Goal: Task Accomplishment & Management: Complete application form

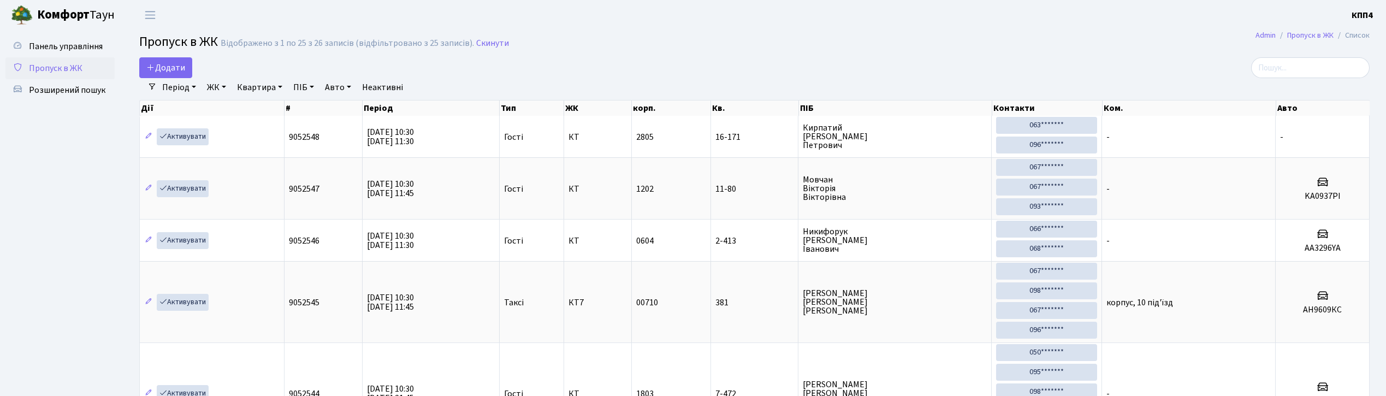
select select "25"
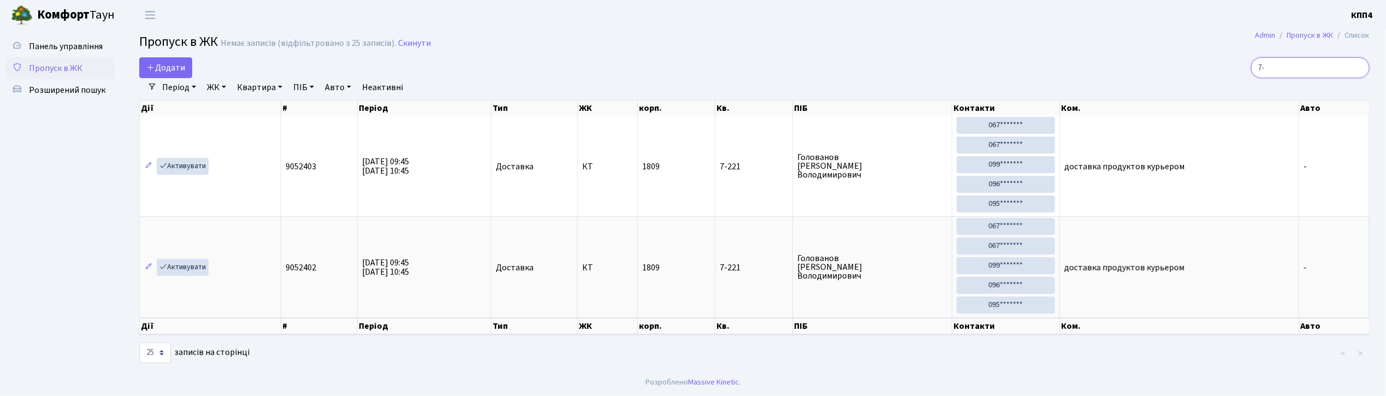
type input "7"
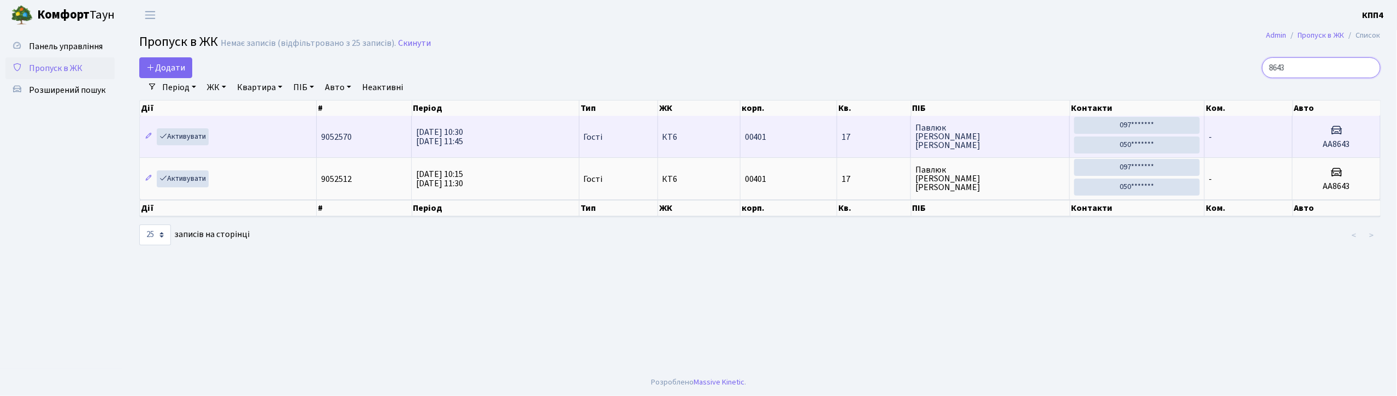
type input "8643"
click at [1019, 136] on span "Павлюк Андрій Васильович" at bounding box center [990, 136] width 150 height 26
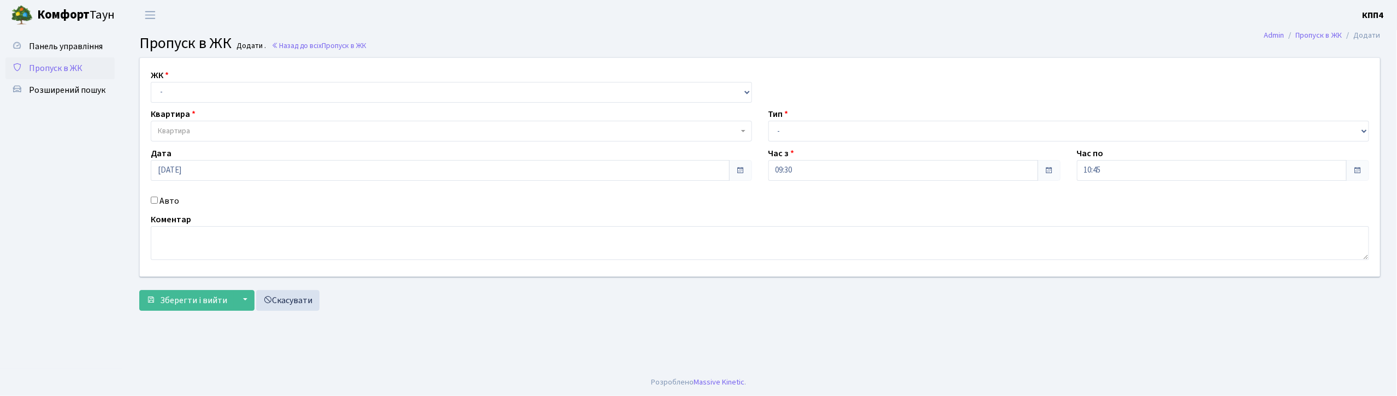
click at [156, 199] on input "Авто" at bounding box center [154, 200] width 7 height 7
checkbox input "true"
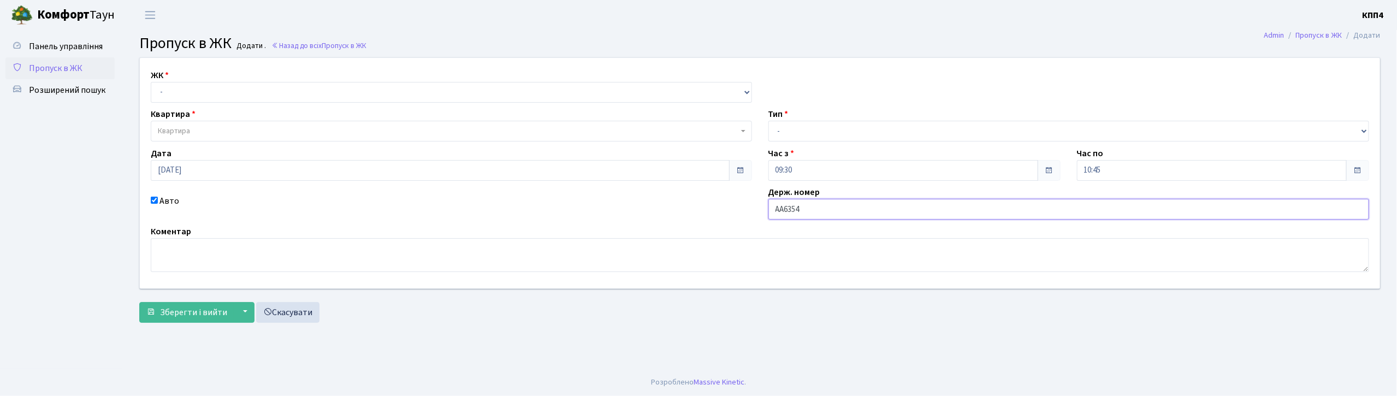
type input "АА6354ТО"
click at [240, 88] on select "- КТ, вул. Регенераторна, 4 КТ2, просп. Соборності, 17 КТ3, вул. Березнева, 16 …" at bounding box center [451, 92] width 601 height 21
select select "271"
click at [151, 82] on select "- КТ, вул. Регенераторна, 4 КТ2, просп. Соборності, 17 КТ3, вул. Березнева, 16 …" at bounding box center [451, 92] width 601 height 21
select select
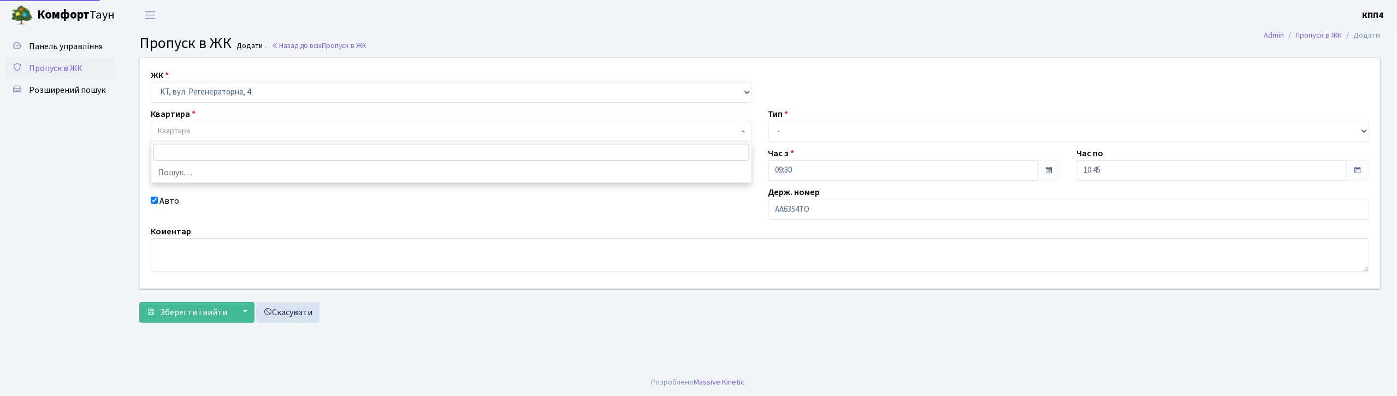
click at [245, 127] on span "Квартира" at bounding box center [448, 131] width 580 height 11
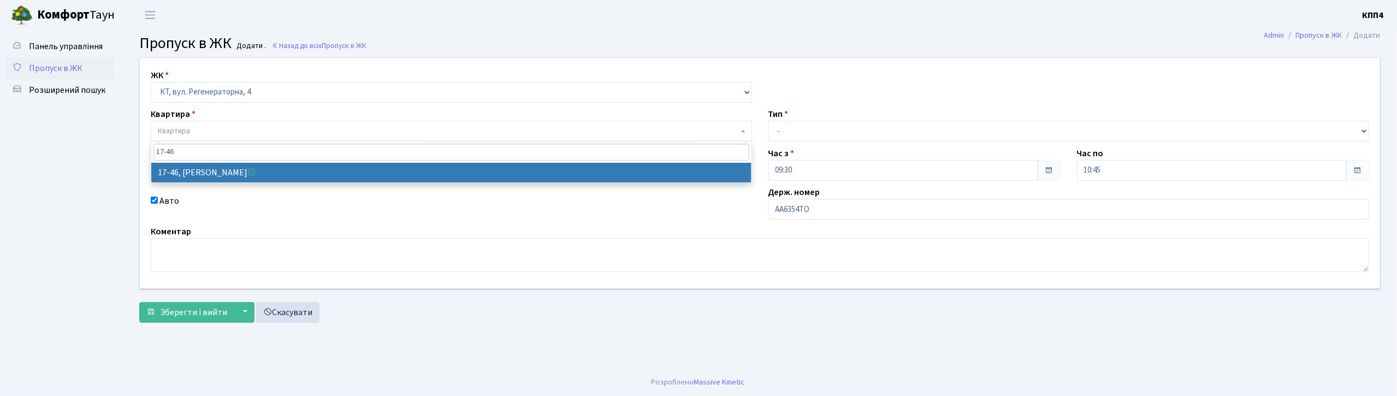
type input "17-46"
select select "9000"
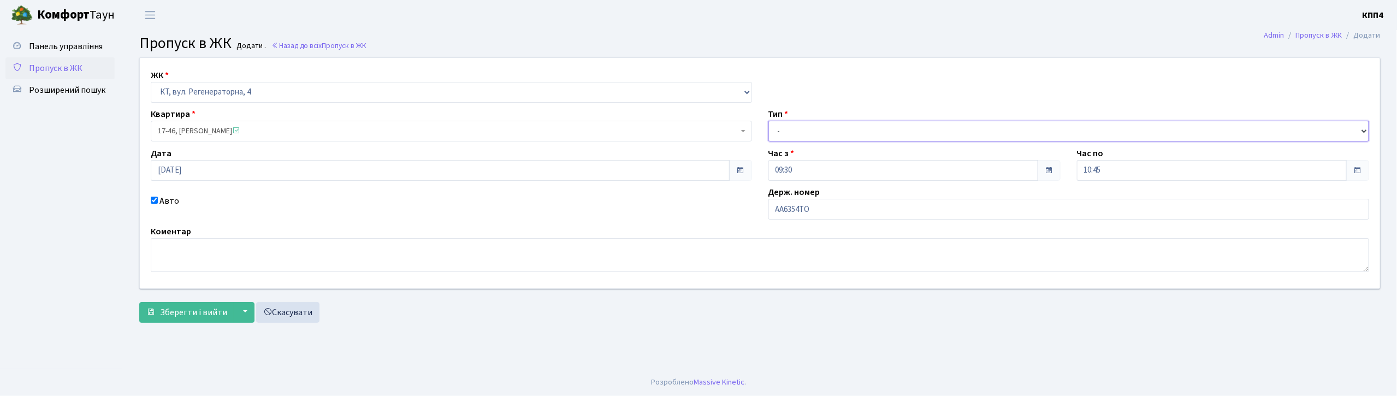
drag, startPoint x: 856, startPoint y: 128, endPoint x: 855, endPoint y: 138, distance: 10.0
click at [856, 128] on select "- Доставка Таксі Гості Сервіс" at bounding box center [1068, 131] width 601 height 21
select select "1"
click at [768, 121] on select "- Доставка Таксі Гості Сервіс" at bounding box center [1068, 131] width 601 height 21
click at [137, 317] on div "ЖК - КТ, вул. Регенераторна, 4 КТ2, просп. Соборності, 17 КТ3, вул. Березнева, …" at bounding box center [759, 192] width 1257 height 271
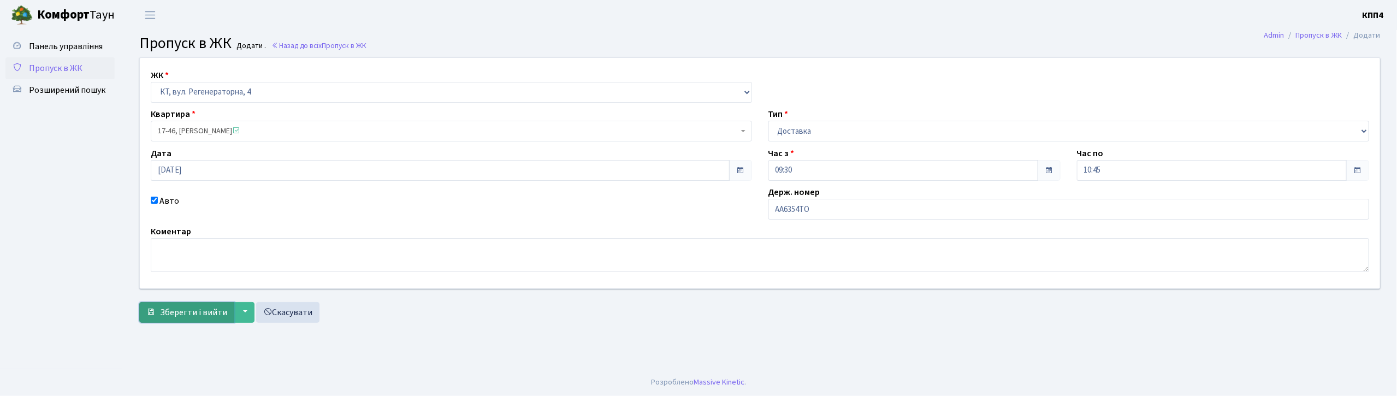
click at [160, 318] on span "Зберегти і вийти" at bounding box center [193, 312] width 67 height 12
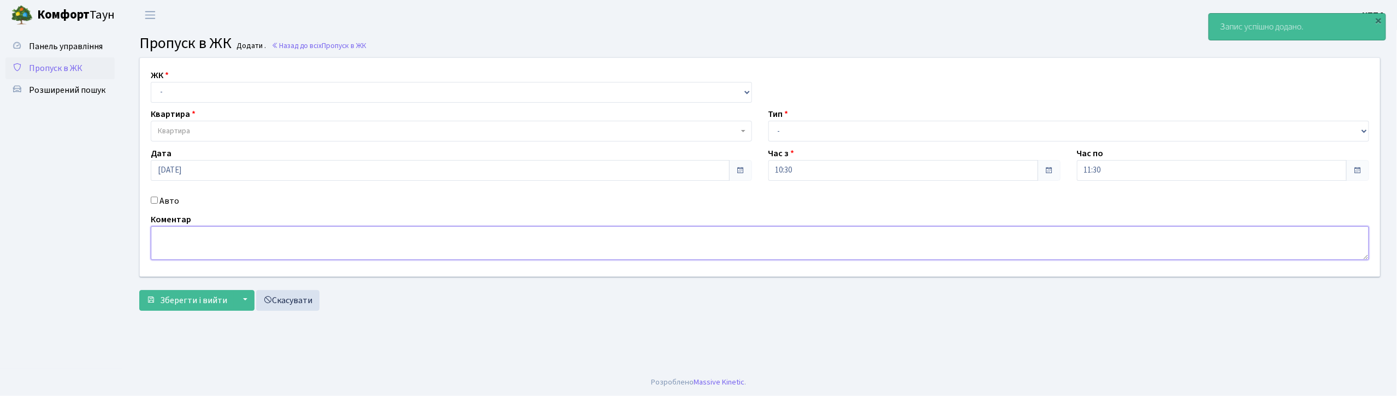
click at [200, 234] on textarea at bounding box center [760, 243] width 1218 height 34
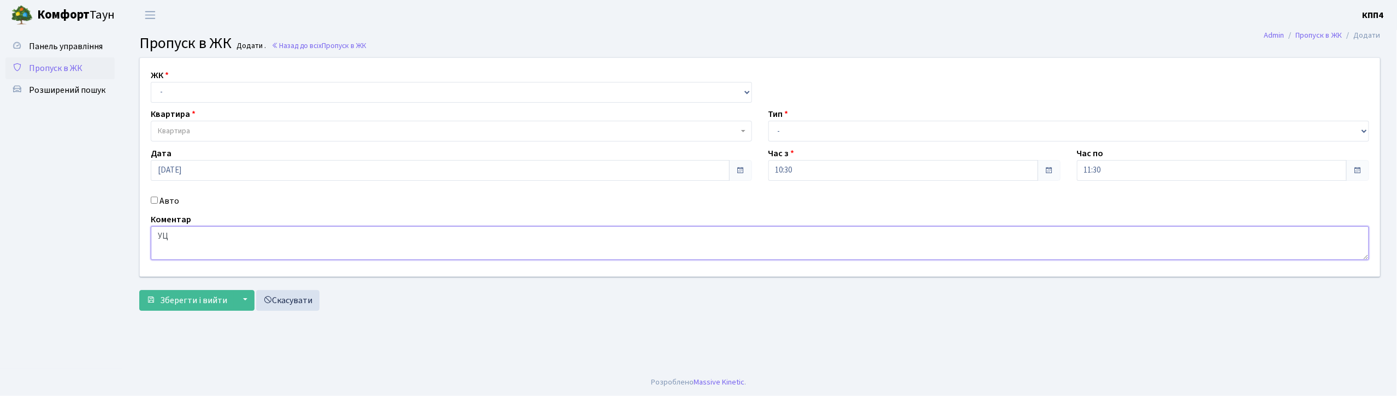
type textarea "У"
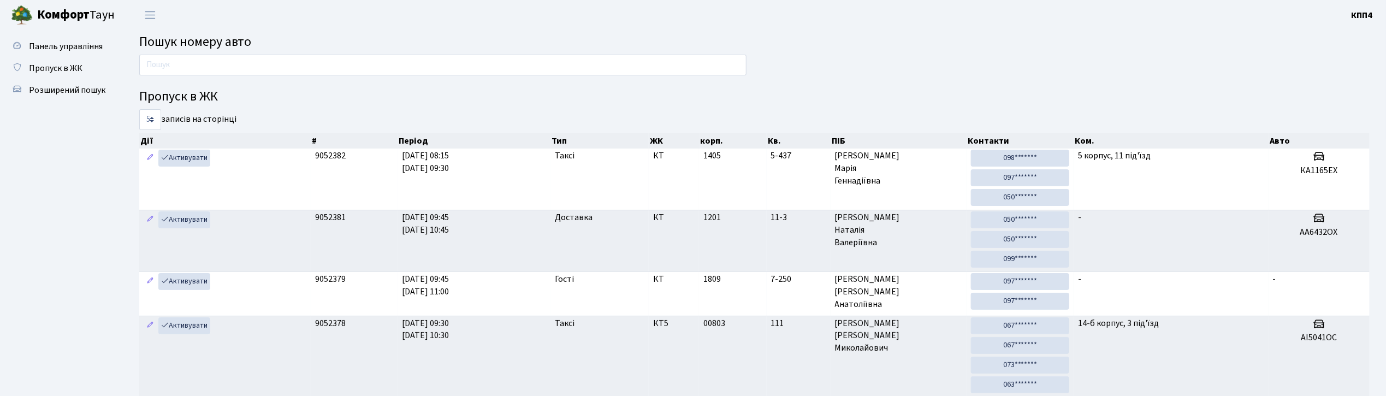
click at [274, 64] on input "text" at bounding box center [442, 65] width 607 height 21
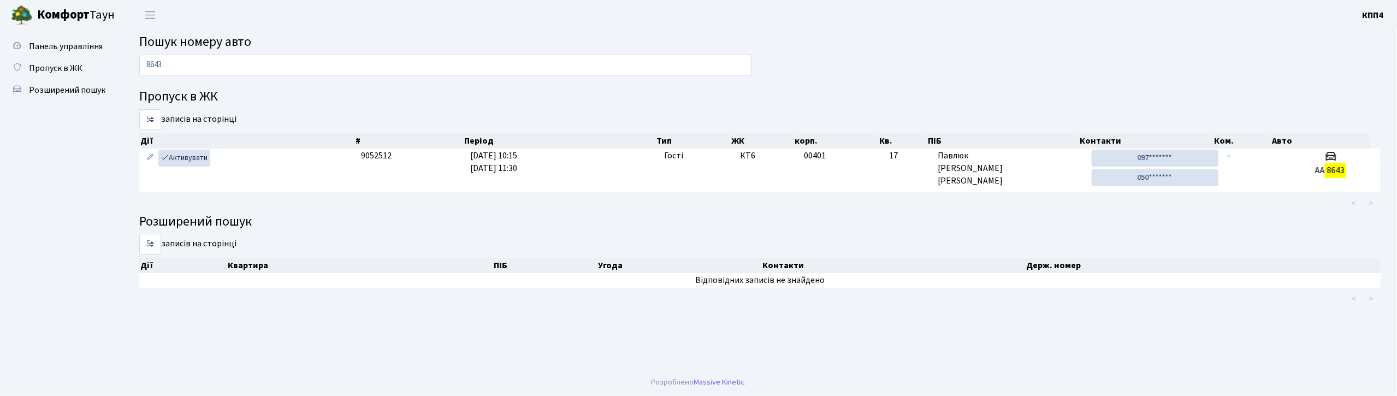
type input "8643"
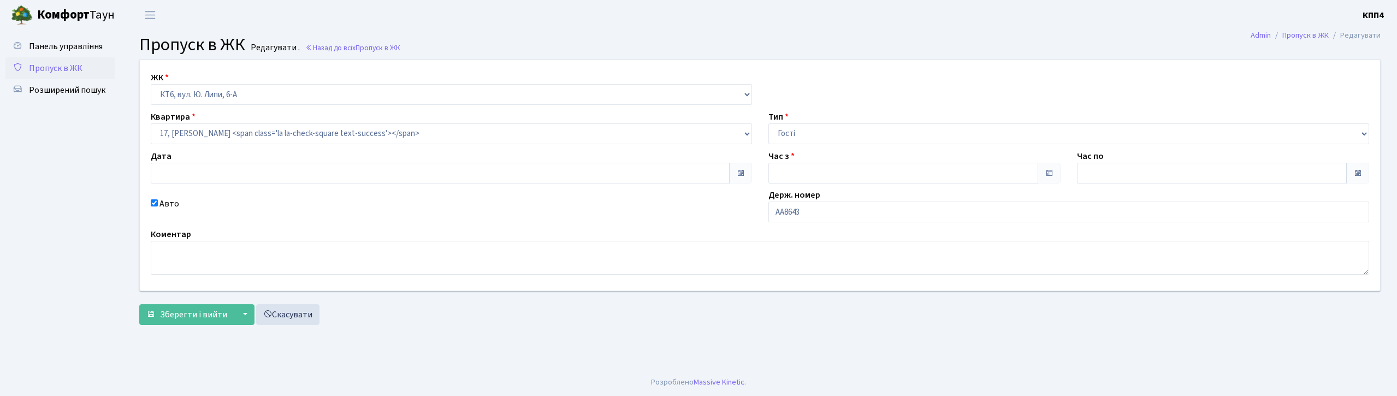
type input "[DATE]"
type input "10:30"
type input "11:45"
checkbox input "true"
click at [839, 213] on input "АА8643" at bounding box center [1068, 211] width 601 height 21
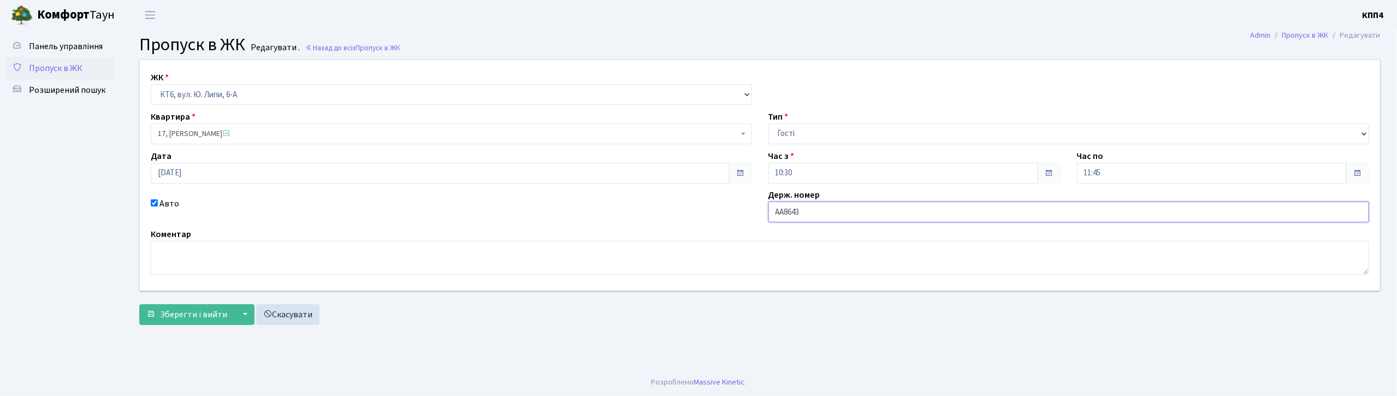
type input "АА8643YА"
click at [185, 311] on span "Зберегти і вийти" at bounding box center [193, 314] width 67 height 12
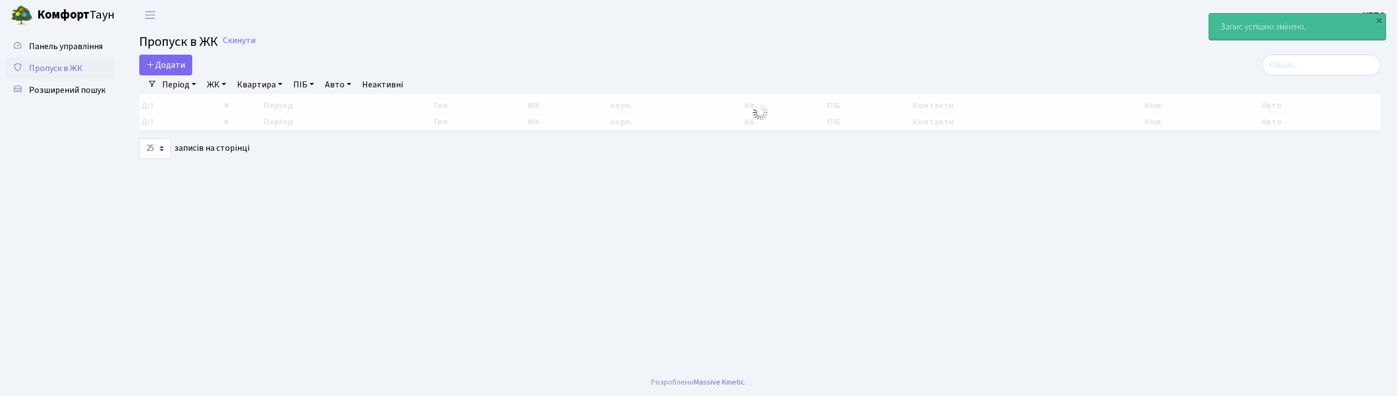
select select "25"
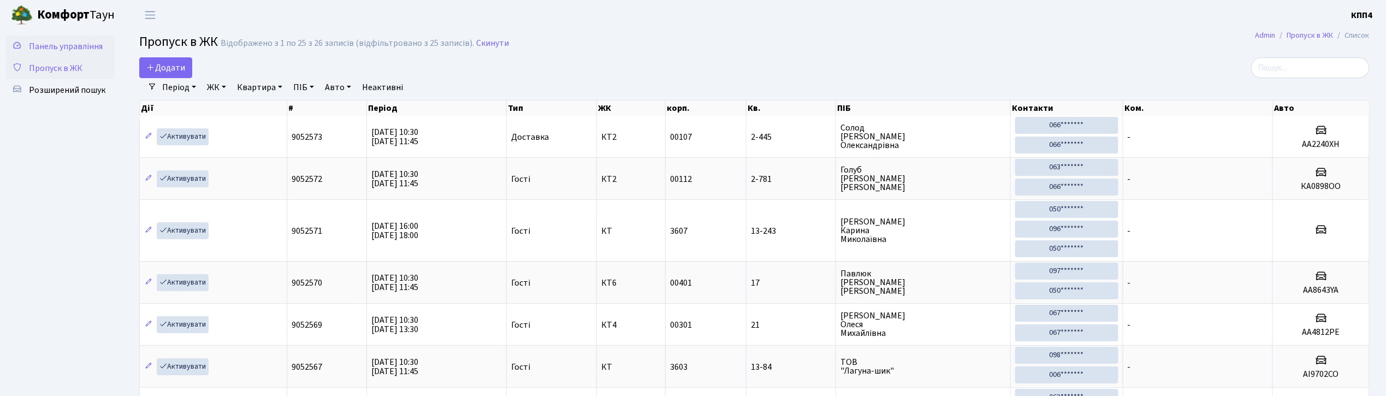
click at [79, 51] on span "Панель управління" at bounding box center [66, 46] width 74 height 12
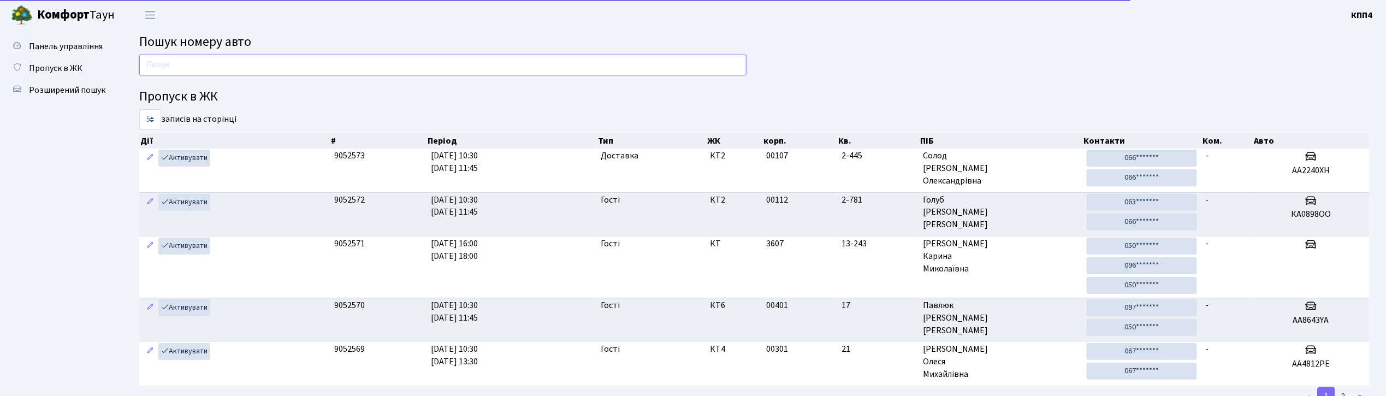
click at [239, 62] on input "text" at bounding box center [442, 65] width 607 height 21
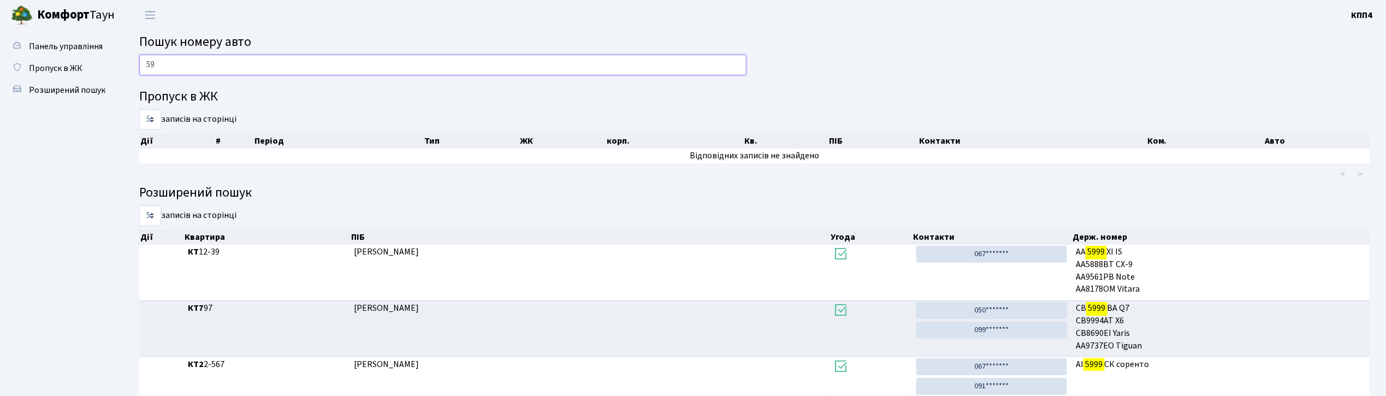
type input "5"
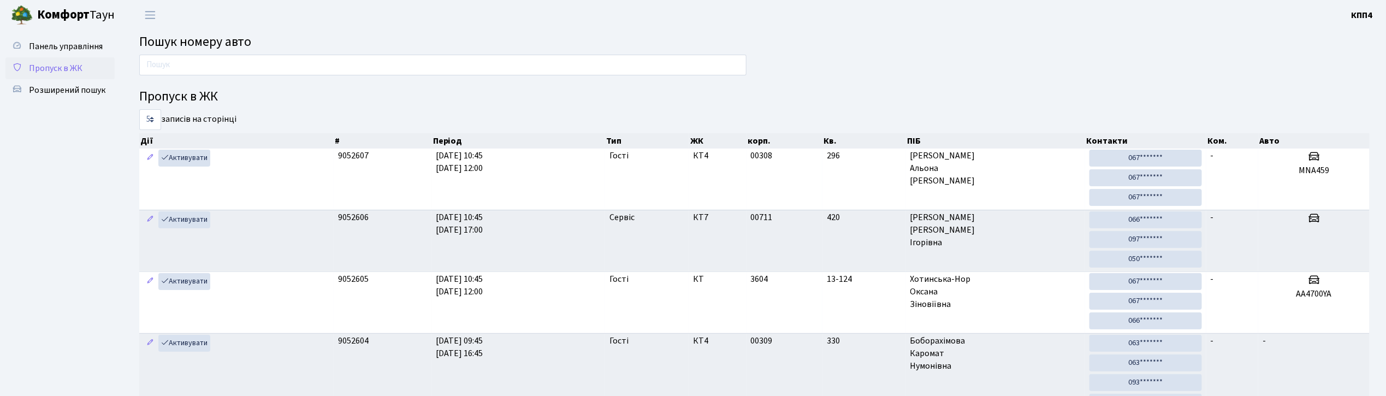
click at [67, 59] on link "Пропуск в ЖК" at bounding box center [59, 68] width 109 height 22
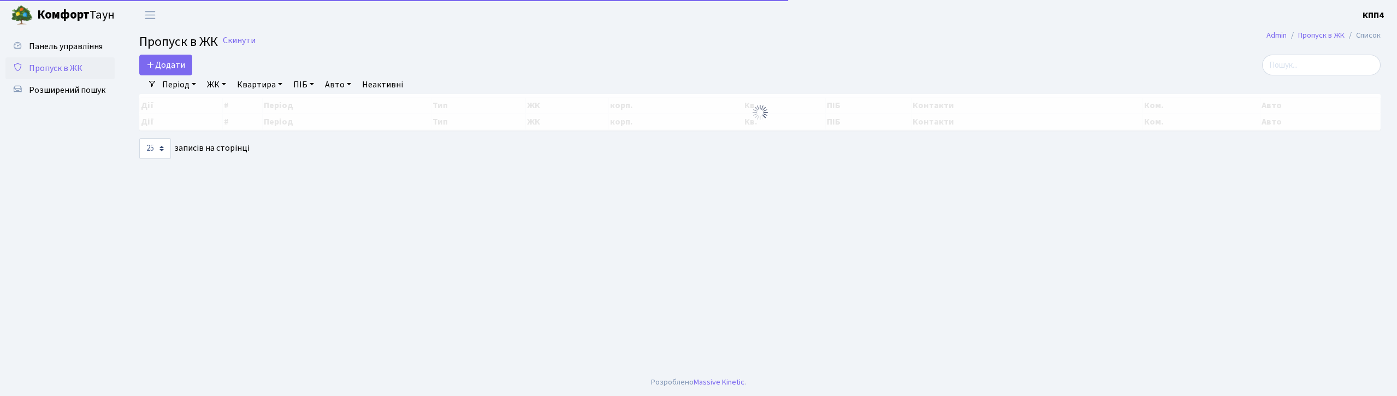
select select "25"
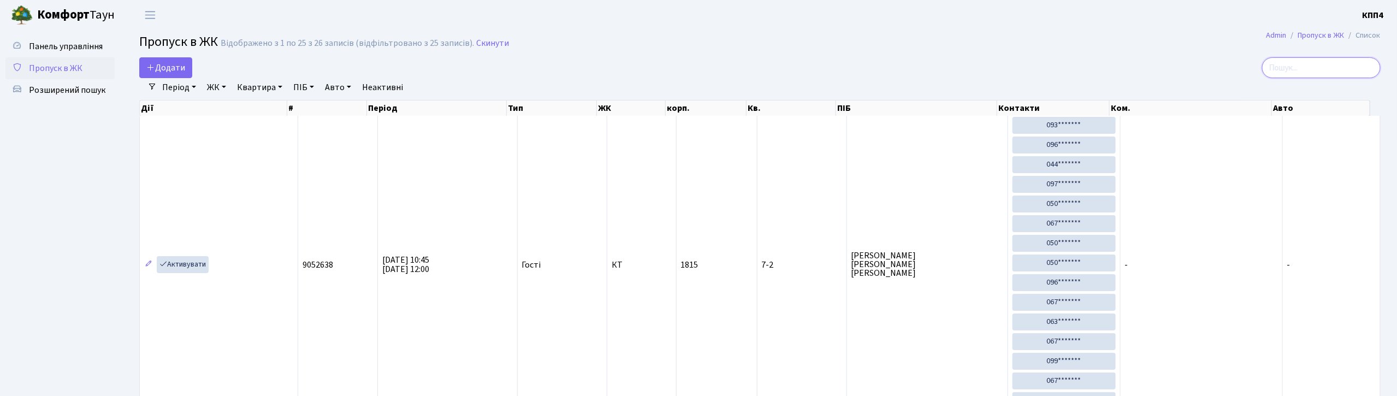
click at [1303, 63] on input "search" at bounding box center [1321, 67] width 118 height 21
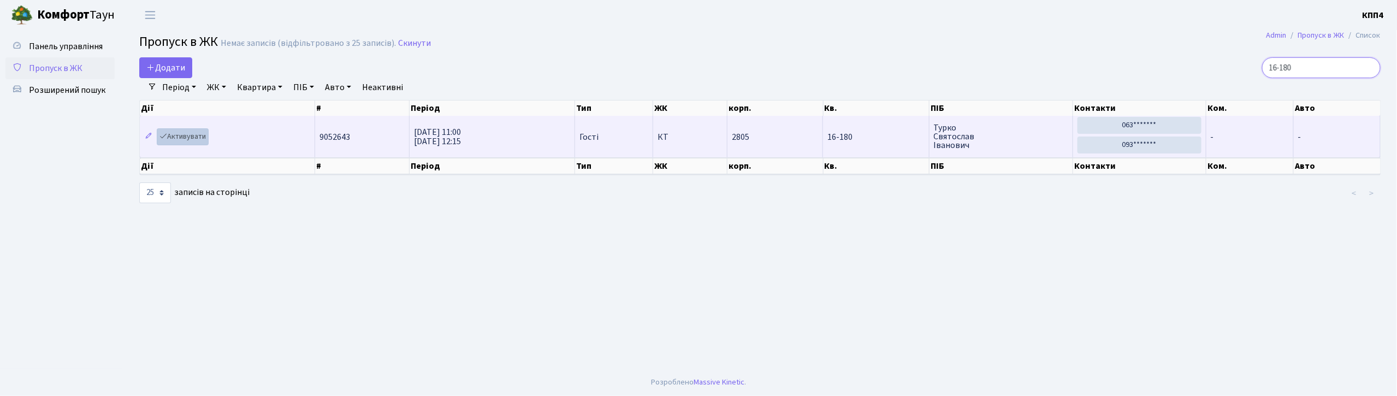
type input "16-180"
click at [186, 139] on link "Активувати" at bounding box center [183, 136] width 52 height 17
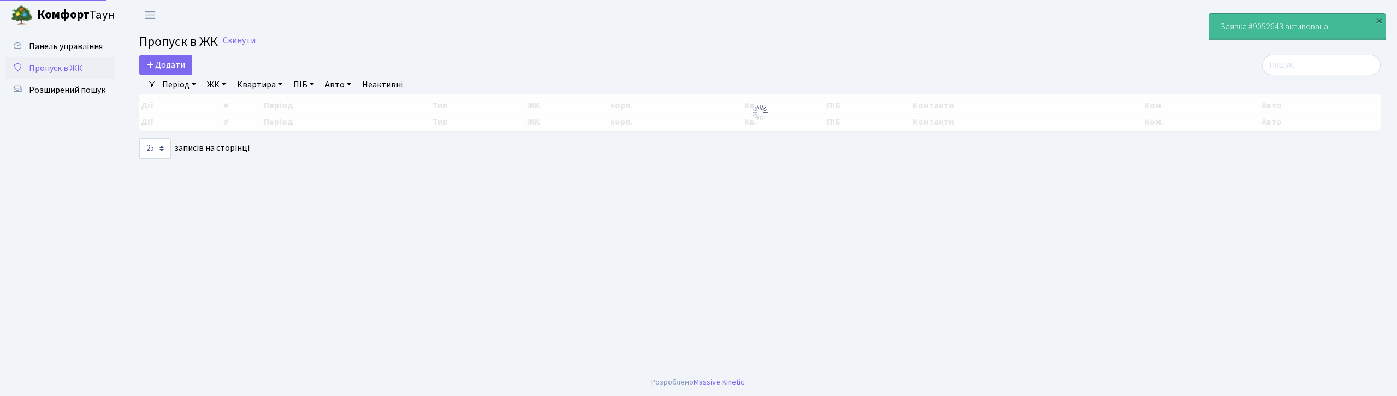
select select "25"
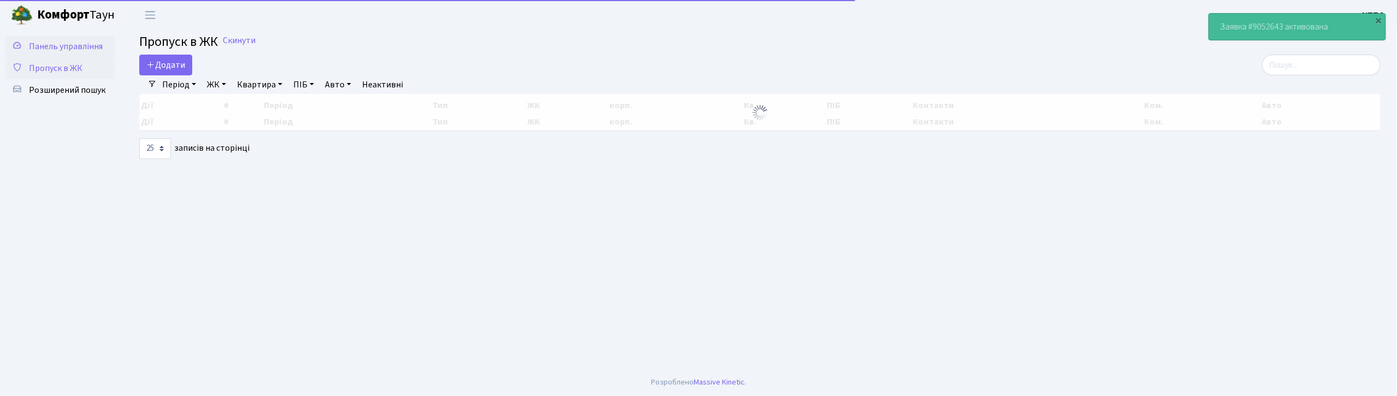
click at [90, 44] on span "Панель управління" at bounding box center [66, 46] width 74 height 12
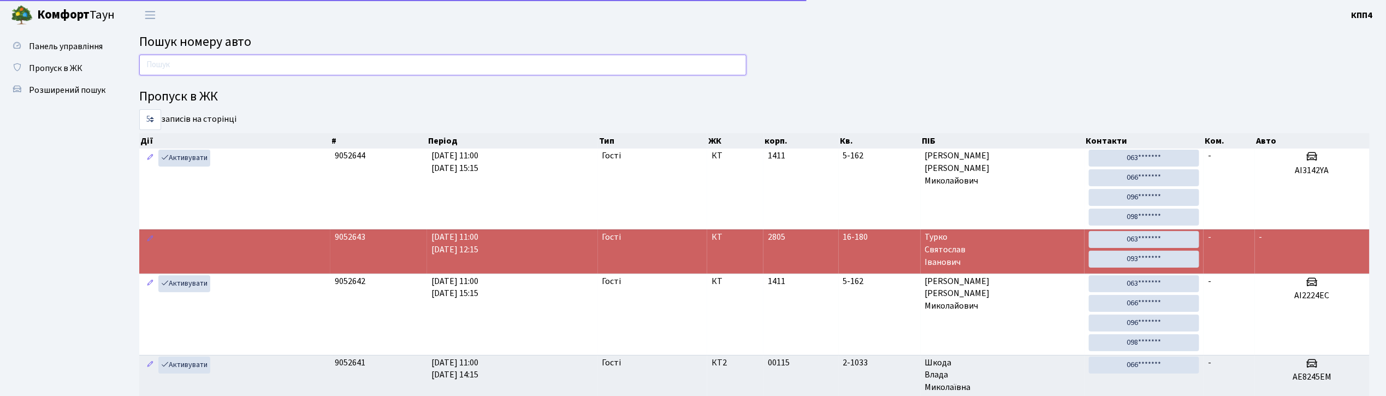
click at [193, 66] on input "text" at bounding box center [442, 65] width 607 height 21
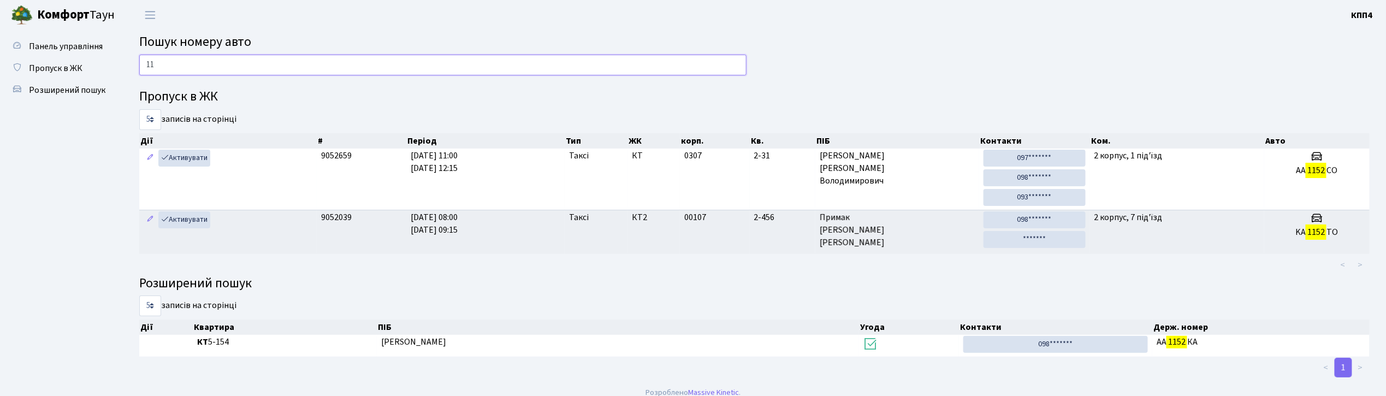
type input "1"
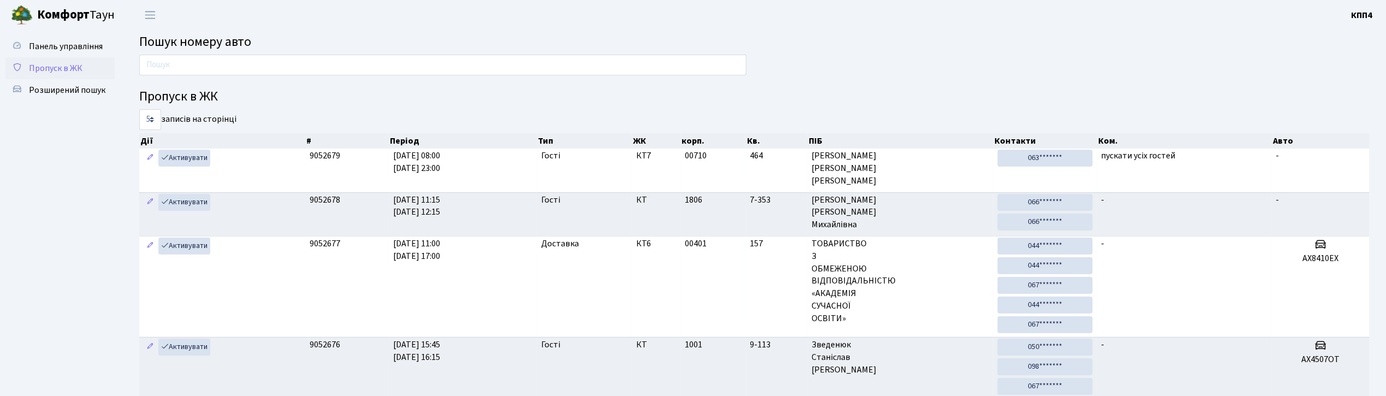
click at [71, 74] on link "Пропуск в ЖК" at bounding box center [59, 68] width 109 height 22
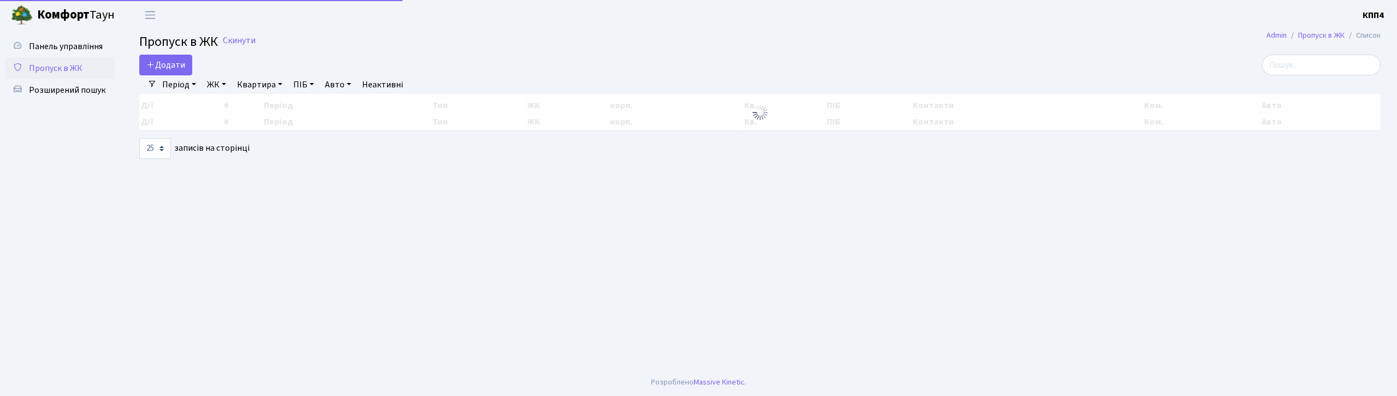
select select "25"
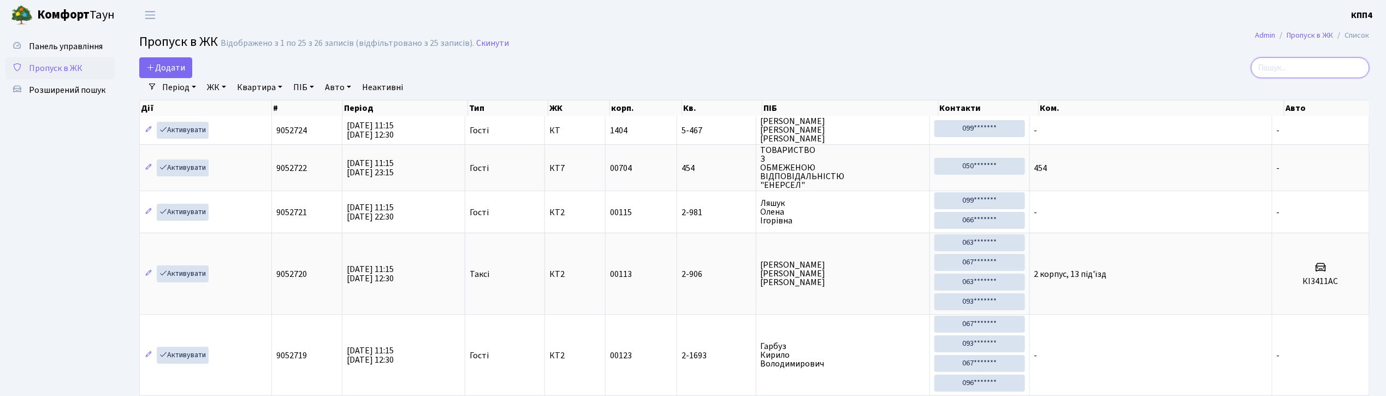
click at [1331, 71] on input "search" at bounding box center [1310, 67] width 118 height 21
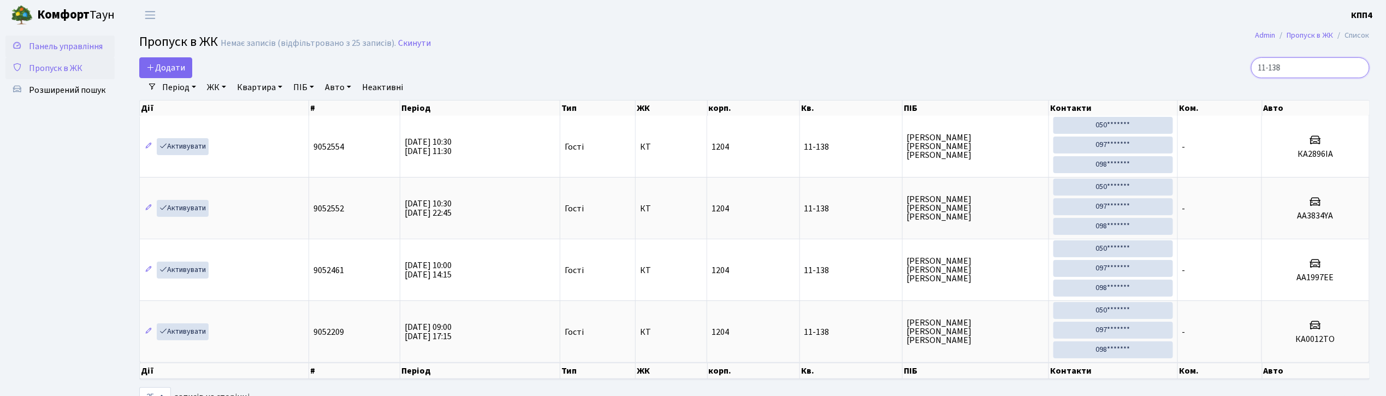
type input "11-138"
click at [49, 46] on span "Панель управління" at bounding box center [66, 46] width 74 height 12
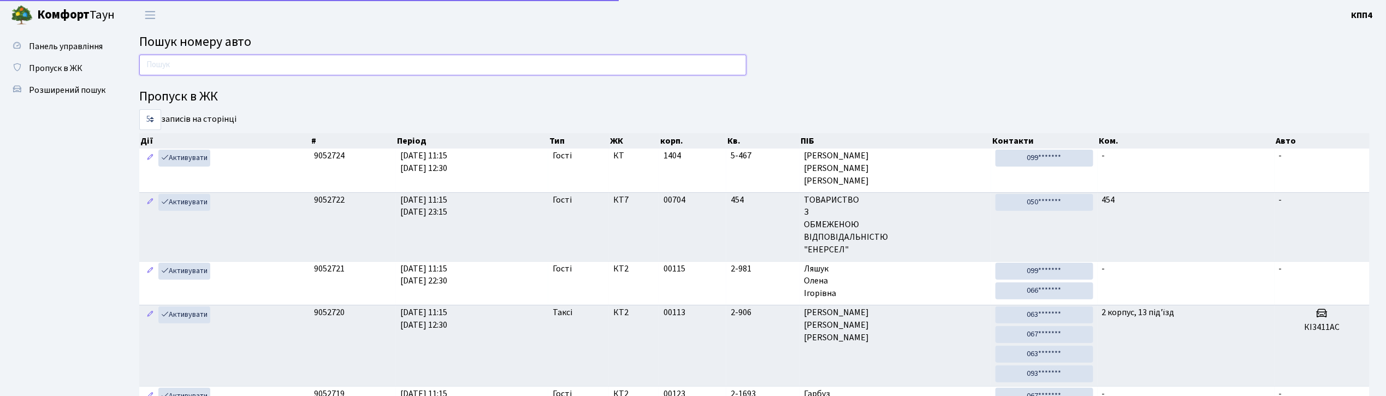
click at [191, 70] on input "text" at bounding box center [442, 65] width 607 height 21
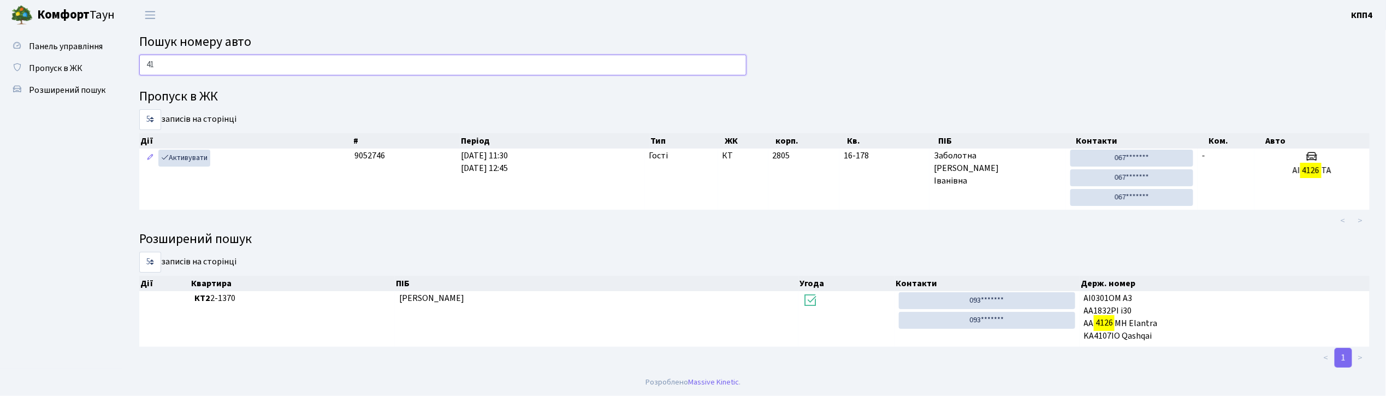
type input "4"
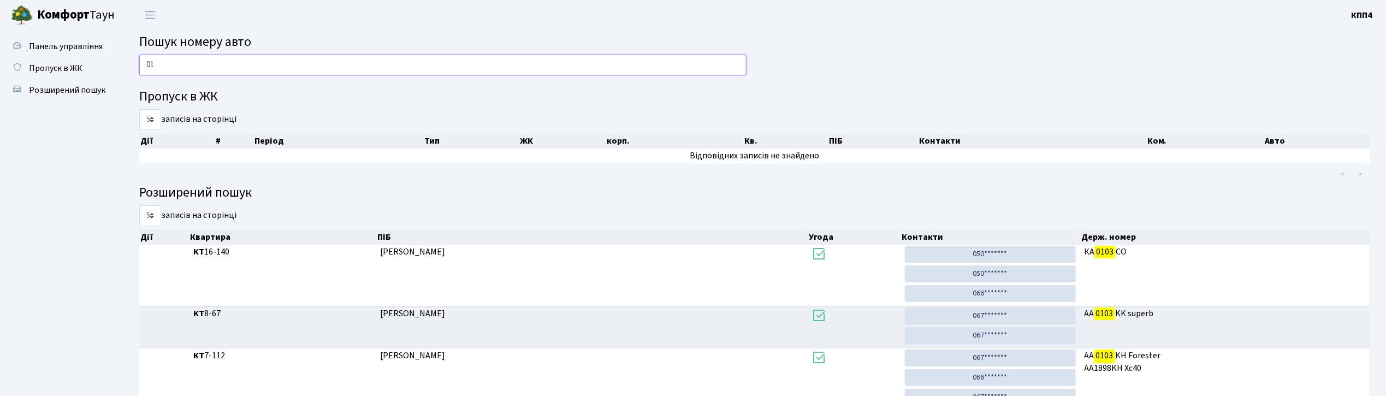
type input "0"
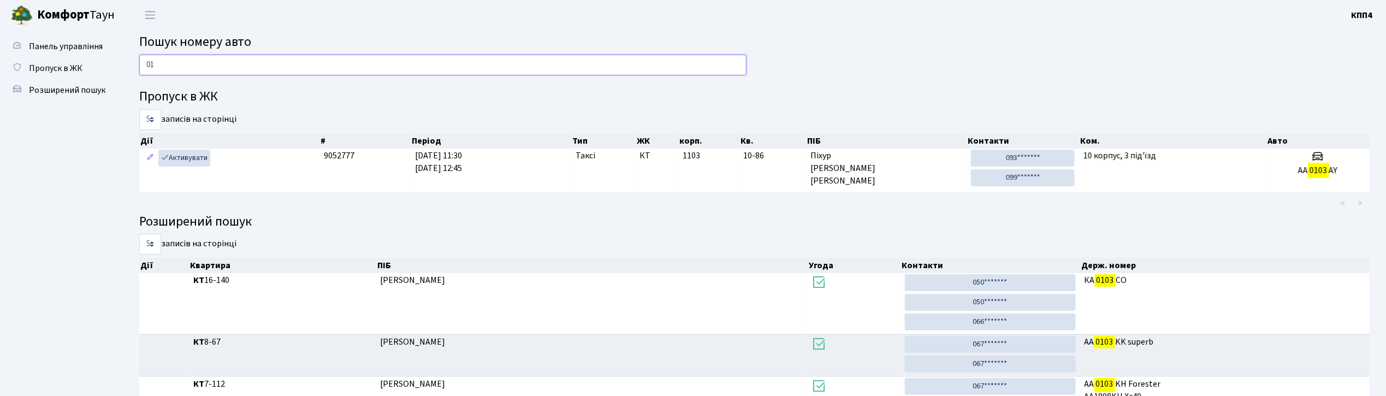
type input "0"
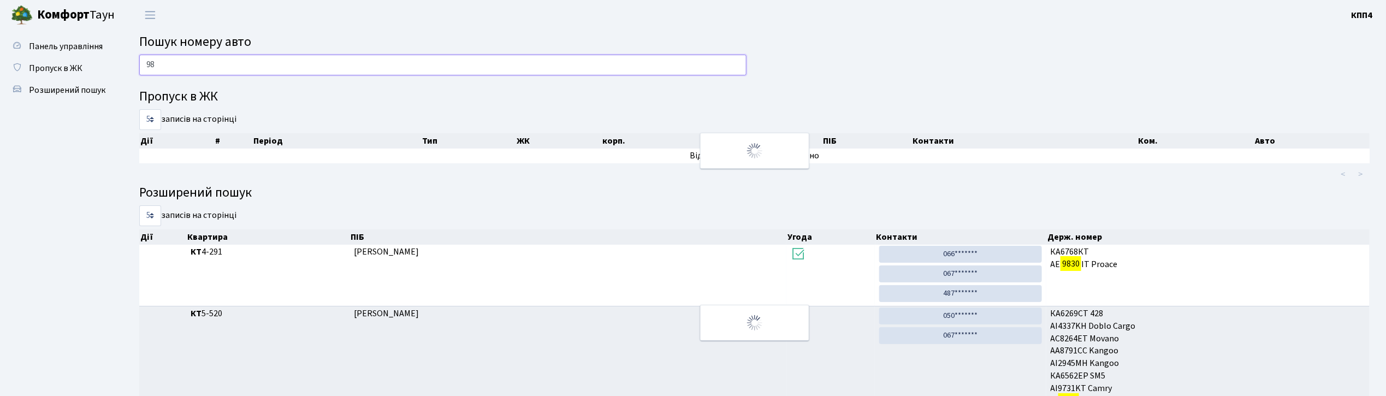
type input "9"
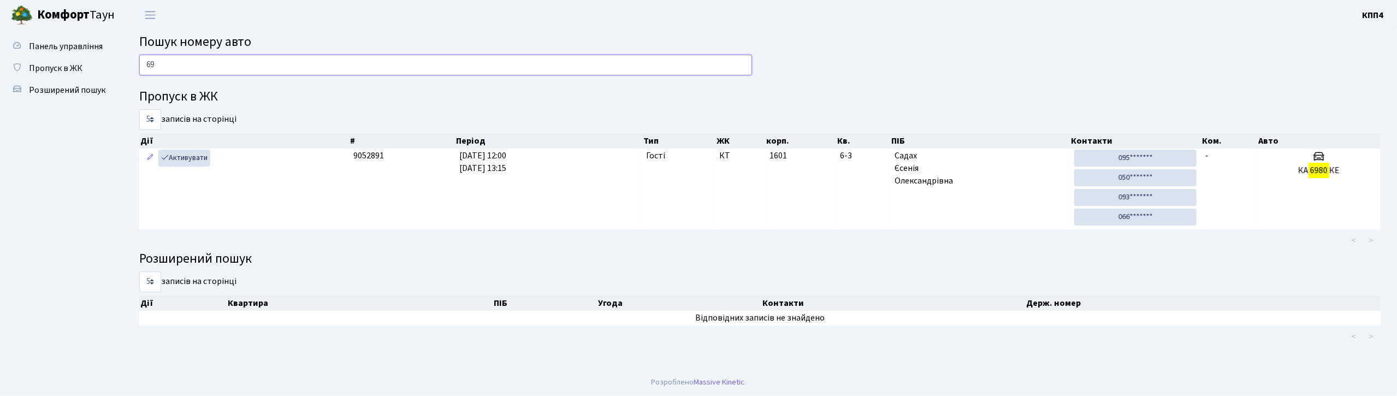
type input "6"
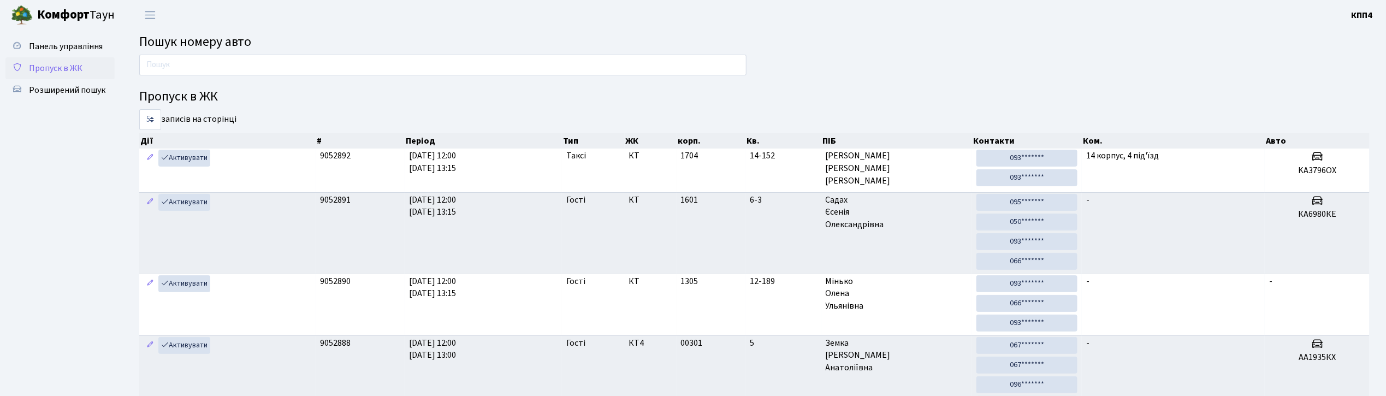
click at [68, 66] on span "Пропуск в ЖК" at bounding box center [56, 68] width 54 height 12
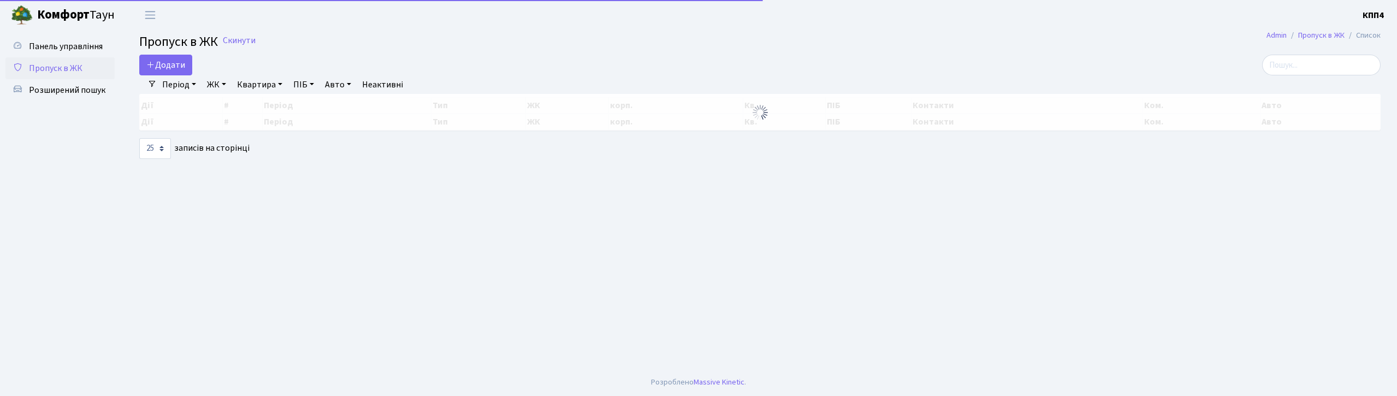
select select "25"
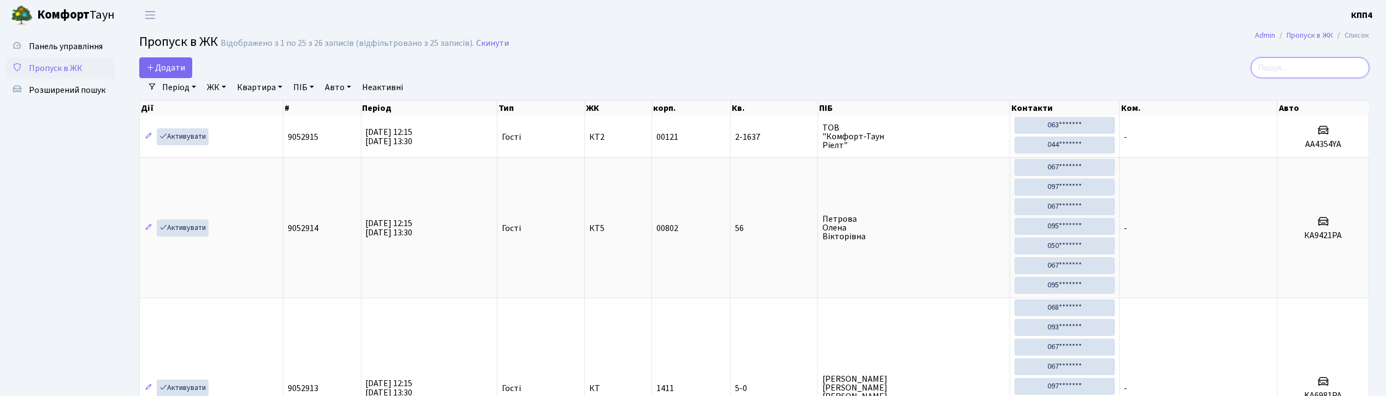
click at [1319, 68] on input "search" at bounding box center [1310, 67] width 118 height 21
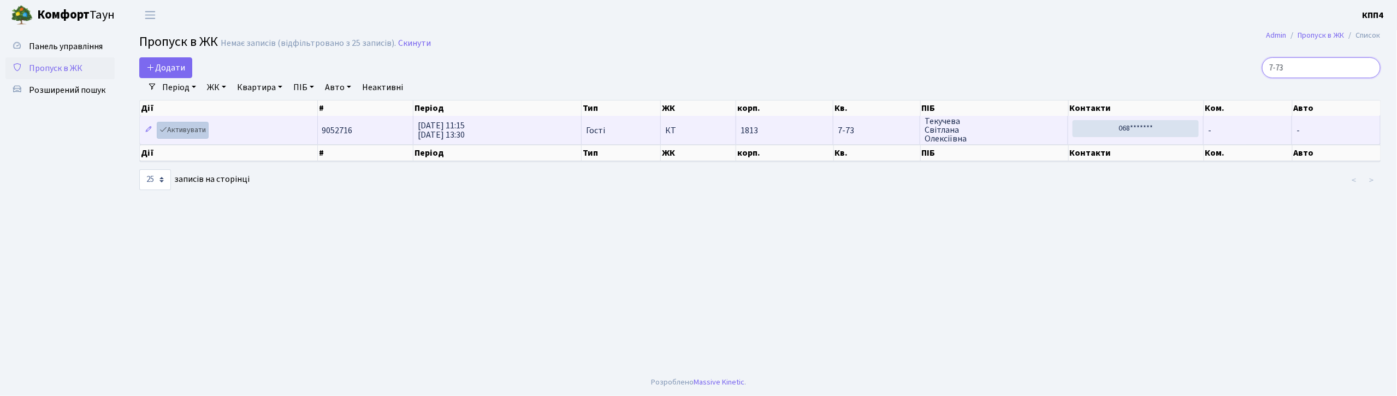
type input "7-73"
click at [179, 131] on link "Активувати" at bounding box center [183, 130] width 52 height 17
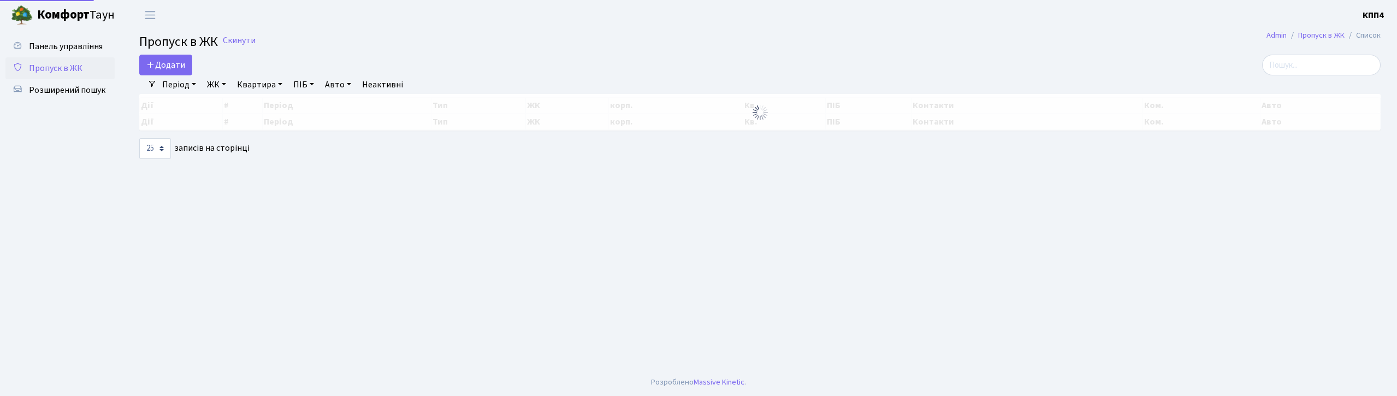
select select "25"
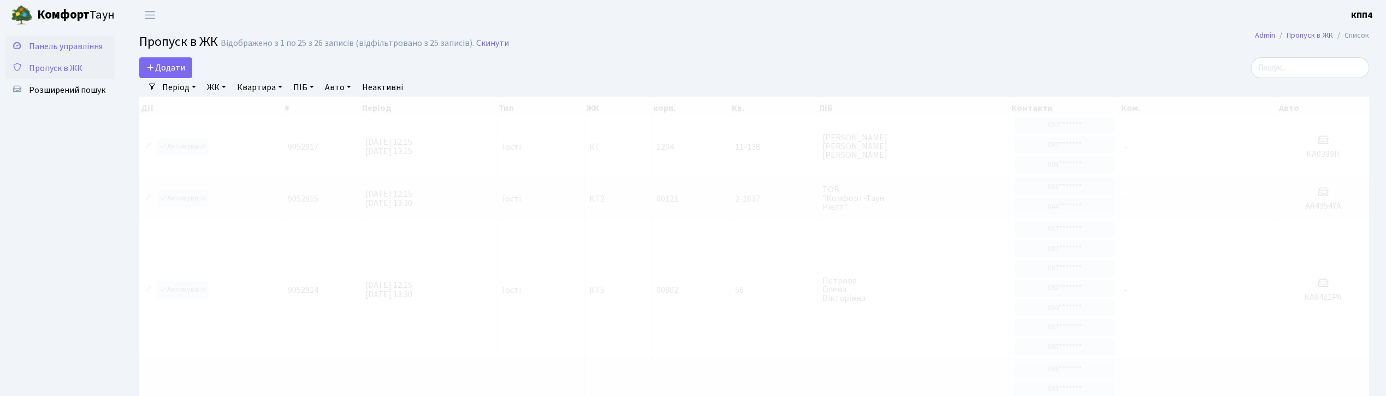
click at [46, 44] on span "Панель управління" at bounding box center [66, 46] width 74 height 12
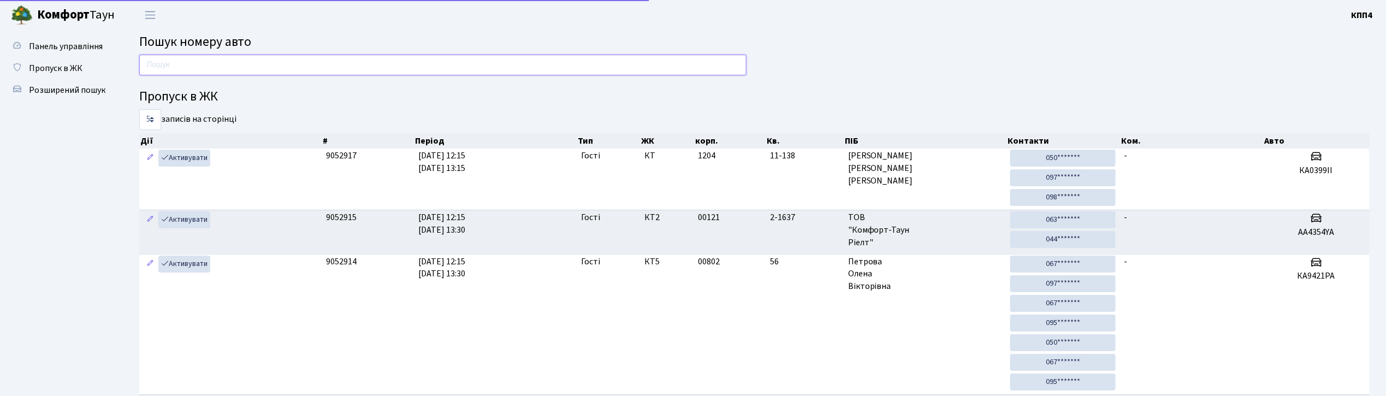
click at [214, 66] on input "text" at bounding box center [442, 65] width 607 height 21
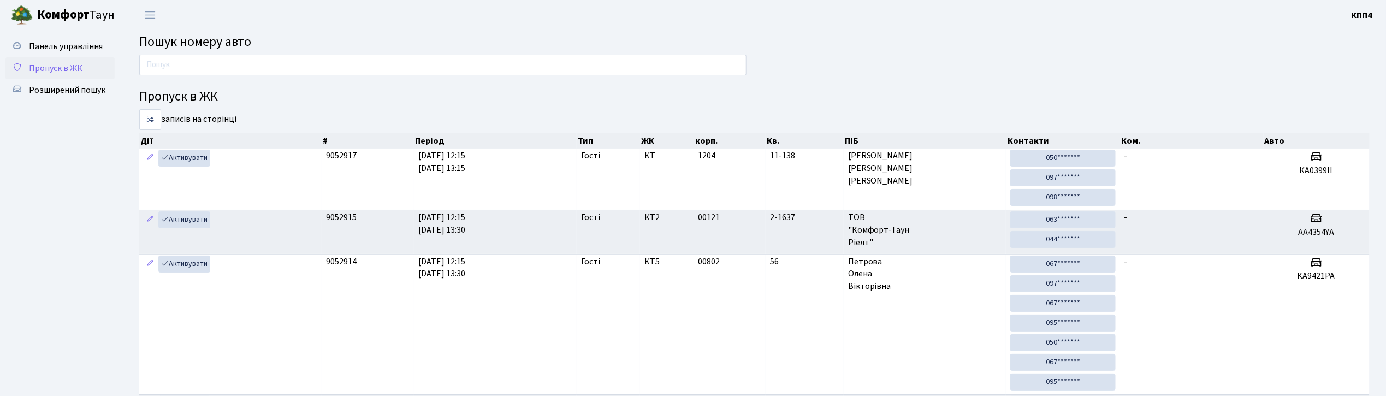
click at [55, 68] on span "Пропуск в ЖК" at bounding box center [56, 68] width 54 height 12
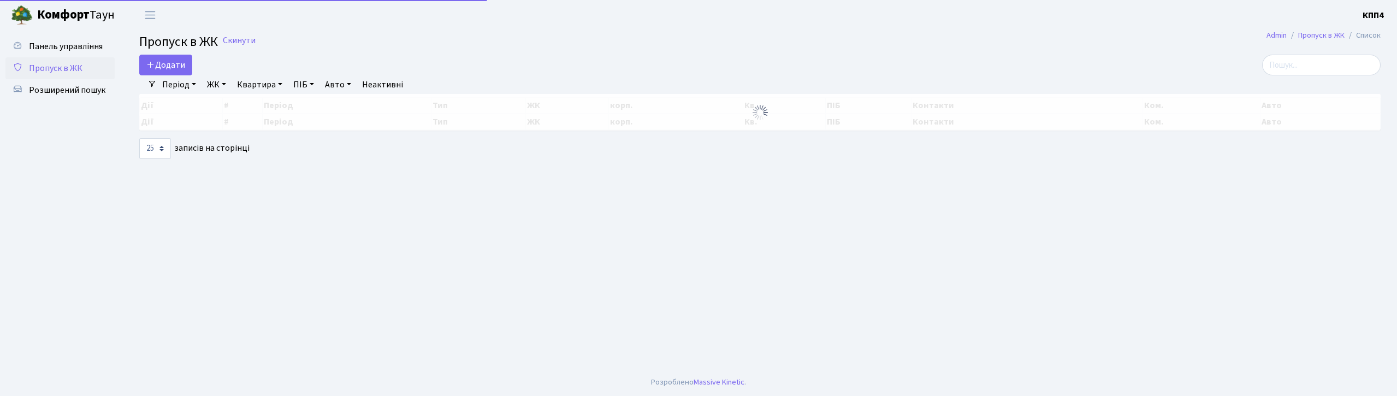
select select "25"
click at [169, 63] on span "Додати" at bounding box center [165, 65] width 39 height 12
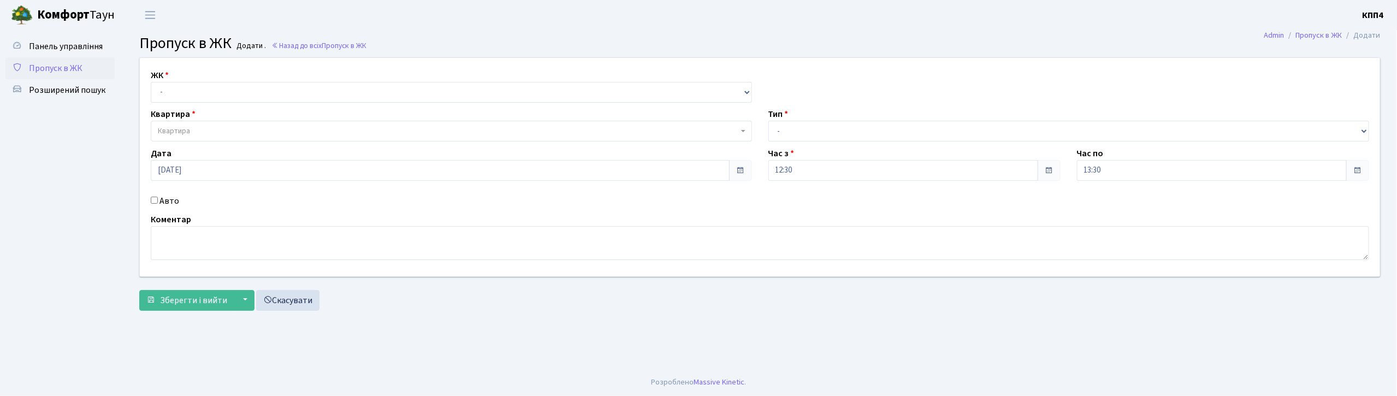
click at [152, 202] on input "Авто" at bounding box center [154, 200] width 7 height 7
checkbox input "true"
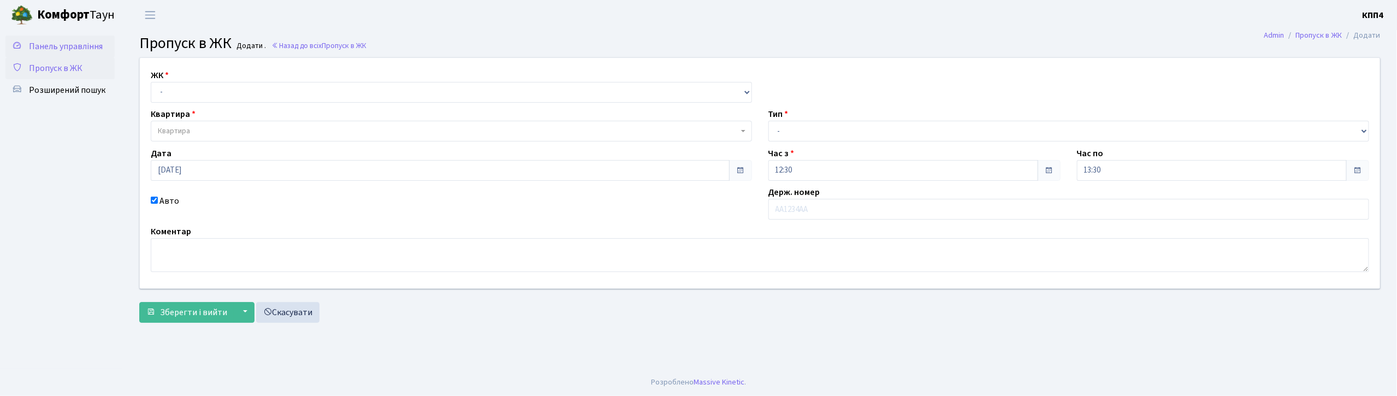
click at [63, 40] on span "Панель управління" at bounding box center [66, 46] width 74 height 12
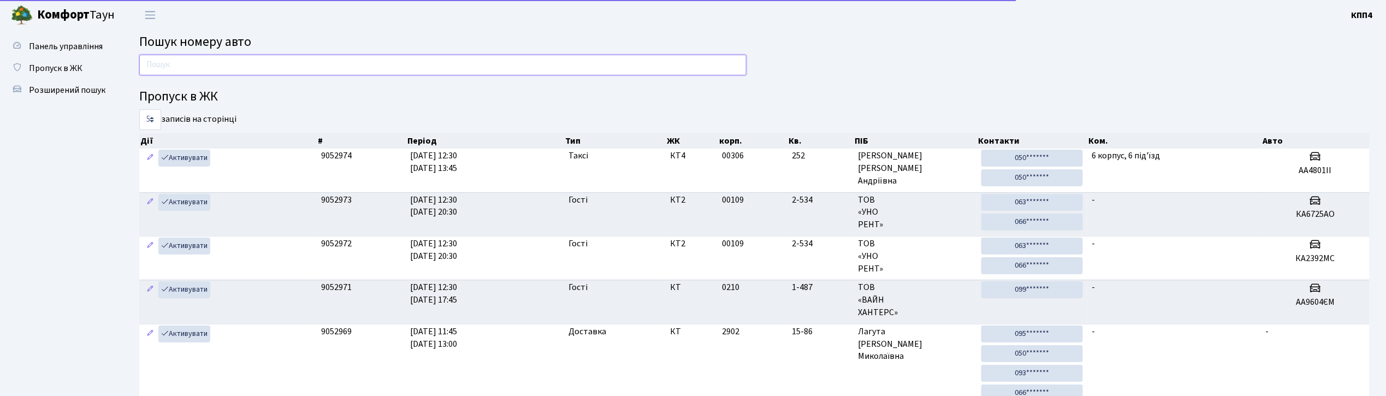
click at [195, 64] on input "text" at bounding box center [442, 65] width 607 height 21
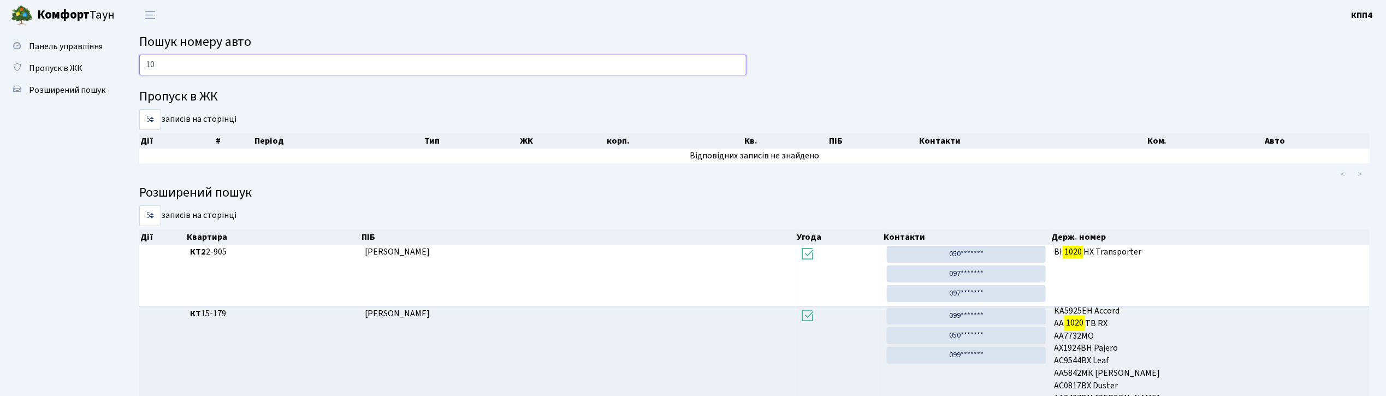
type input "1"
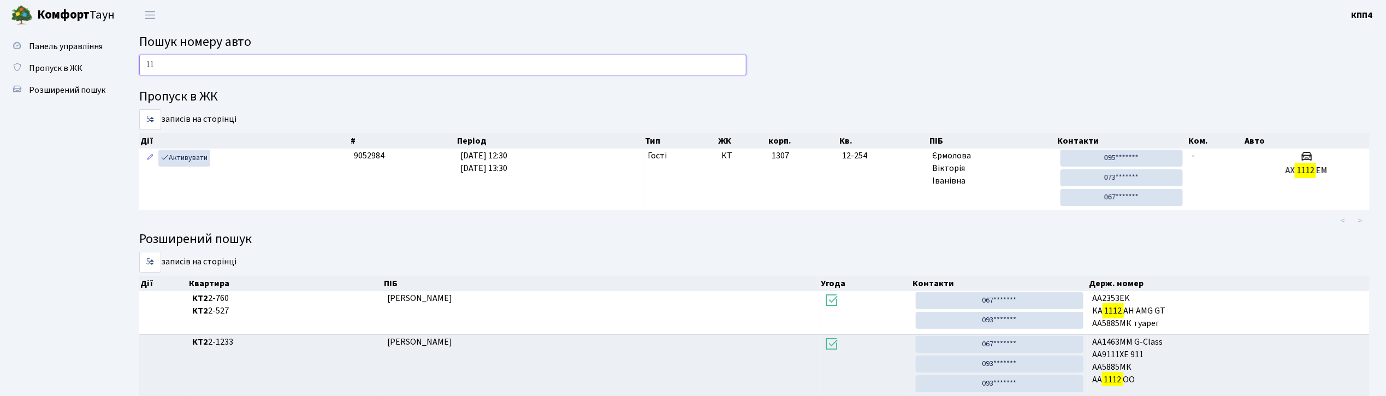
type input "1"
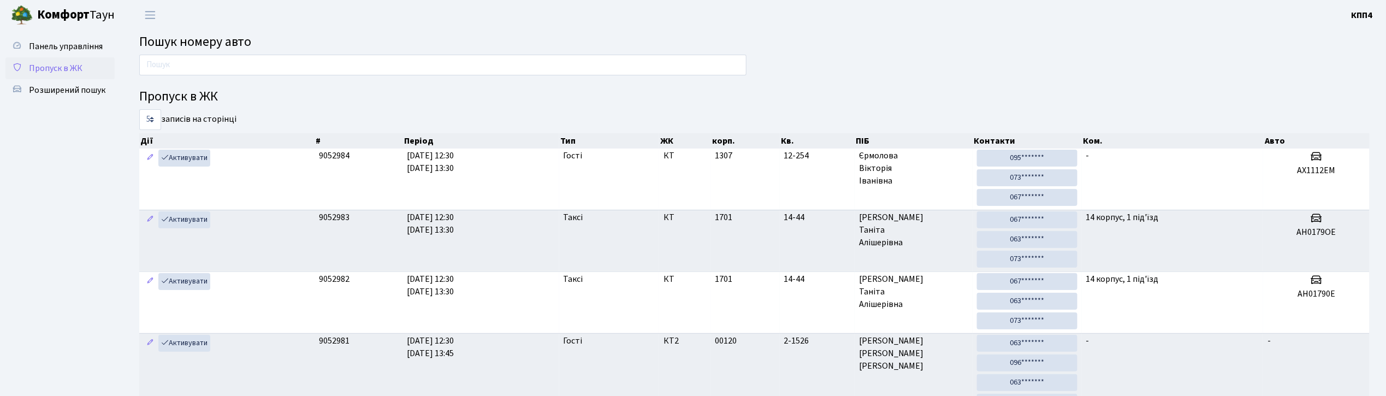
click at [69, 68] on span "Пропуск в ЖК" at bounding box center [56, 68] width 54 height 12
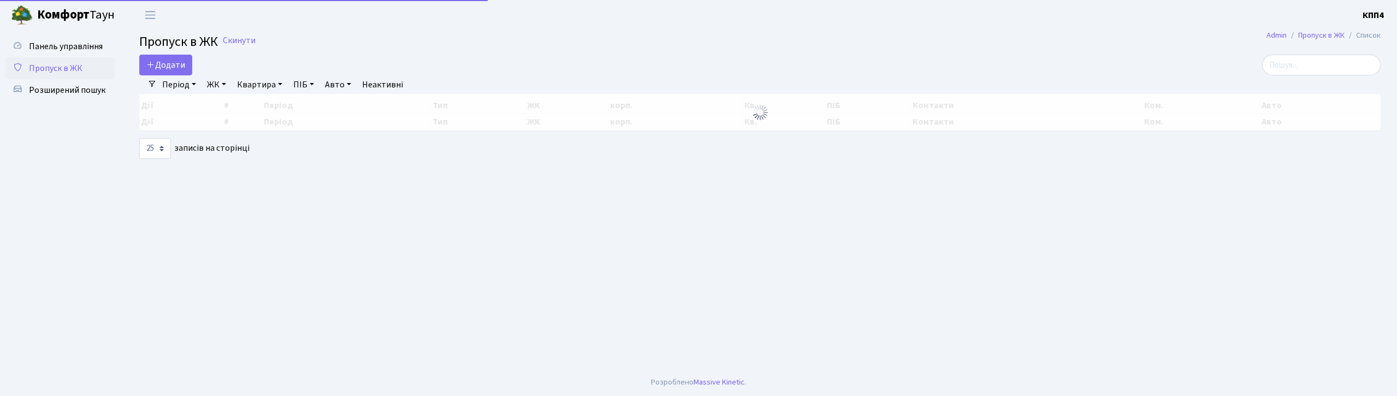
select select "25"
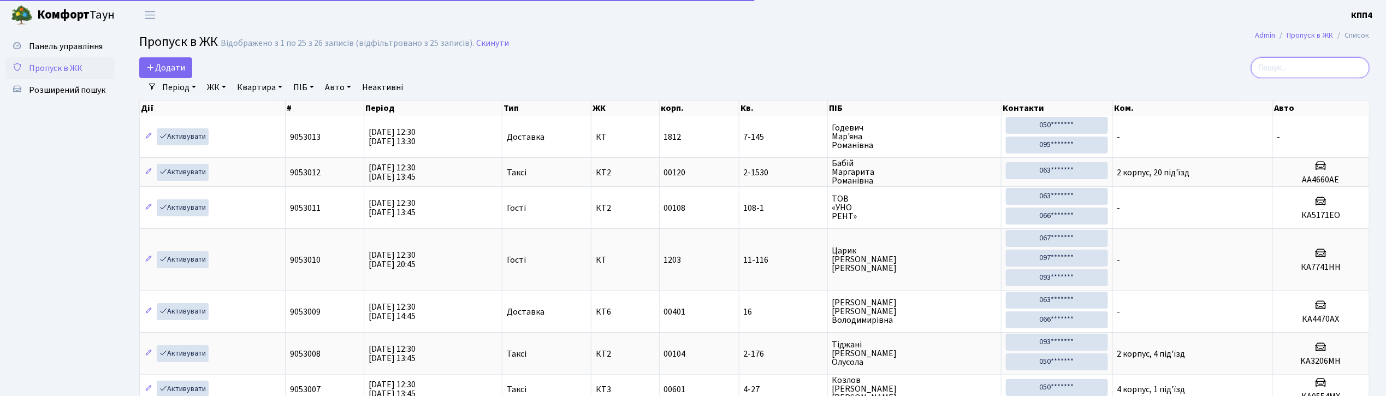
click at [1311, 66] on input "search" at bounding box center [1310, 67] width 118 height 21
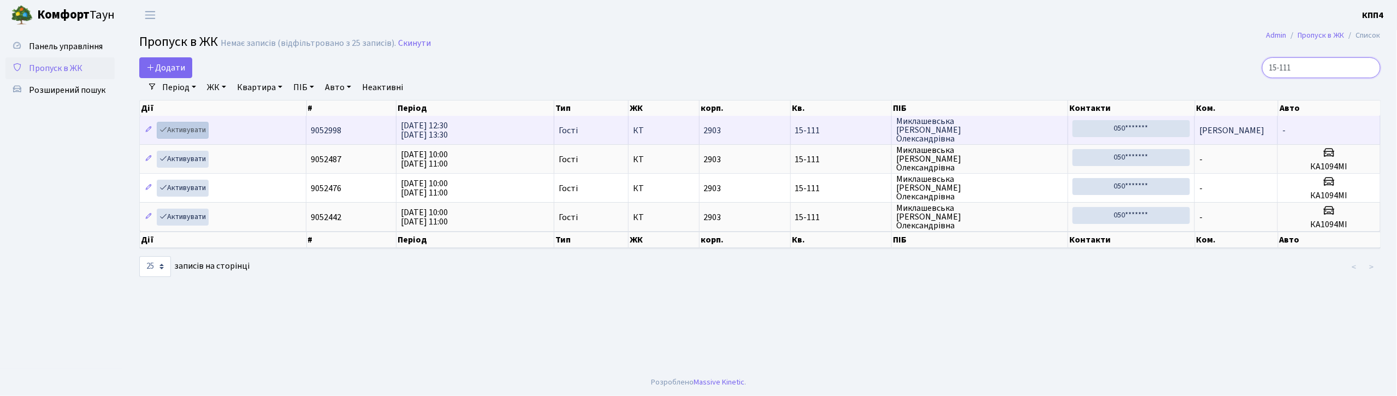
type input "15-111"
click at [192, 127] on link "Активувати" at bounding box center [183, 130] width 52 height 17
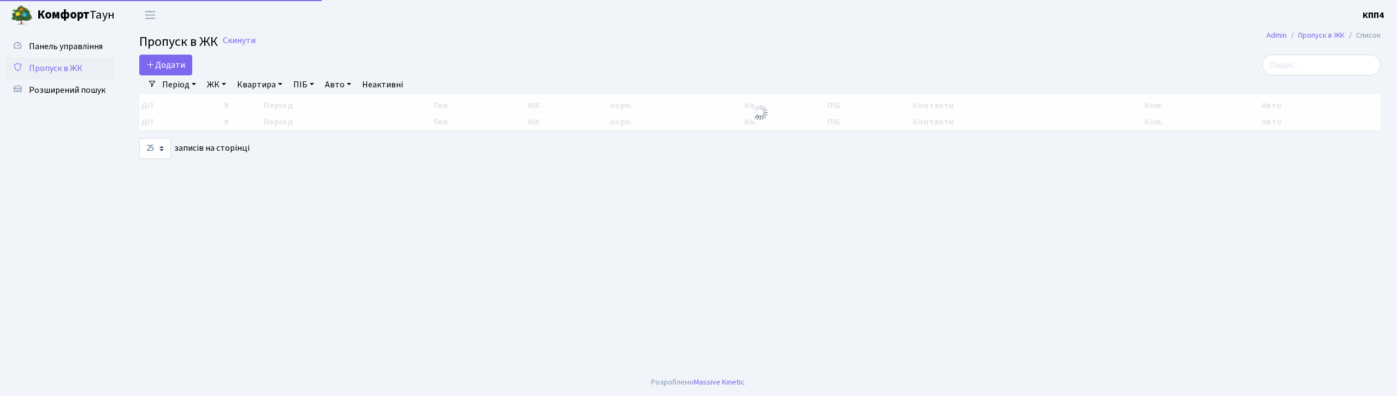
select select "25"
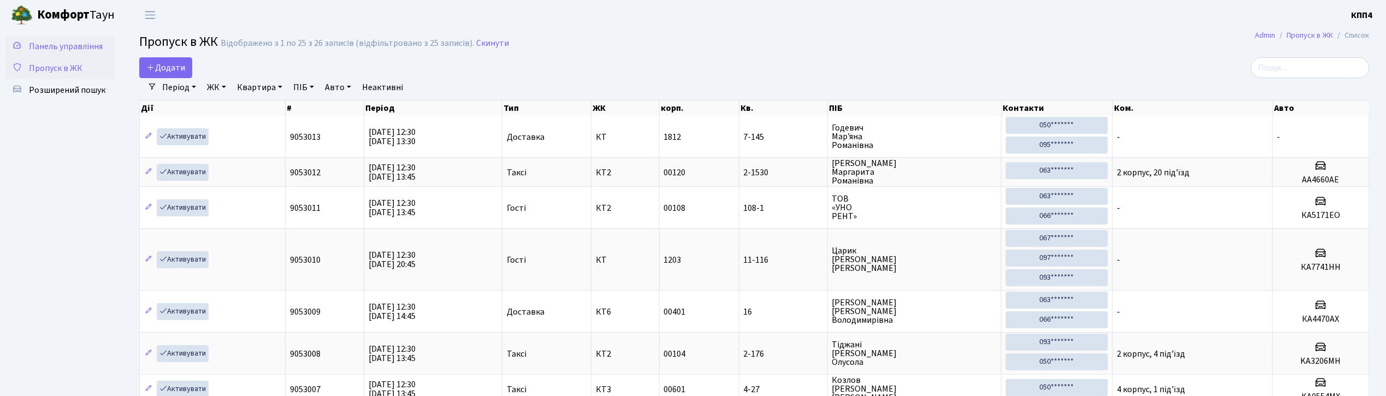
click at [70, 44] on span "Панель управління" at bounding box center [66, 46] width 74 height 12
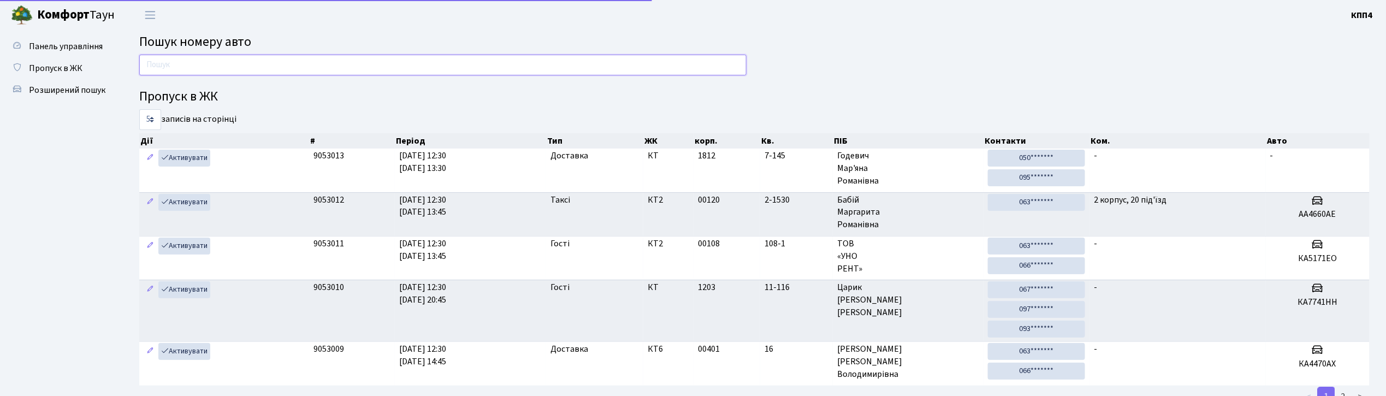
click at [163, 62] on input "text" at bounding box center [442, 65] width 607 height 21
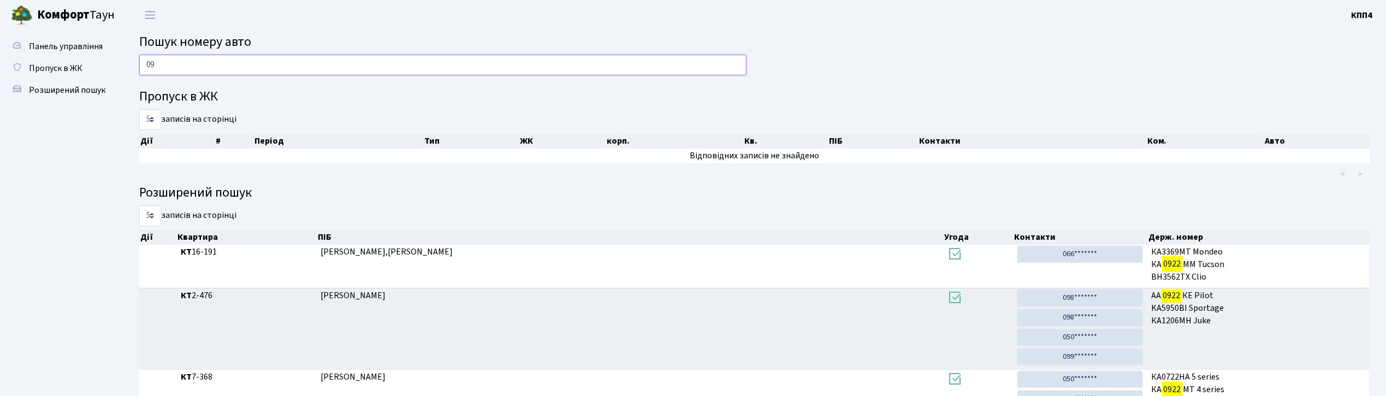
type input "0"
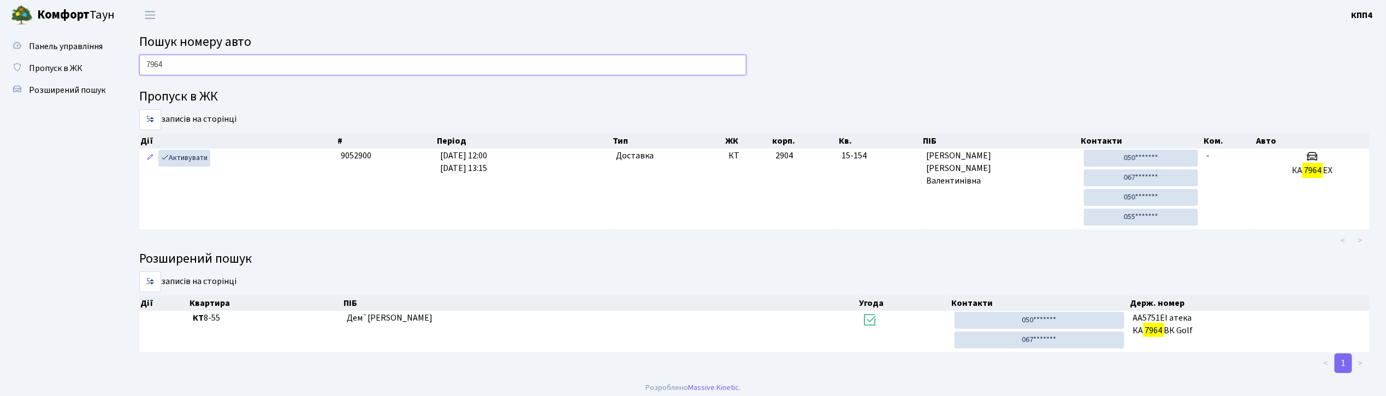
type input "7964"
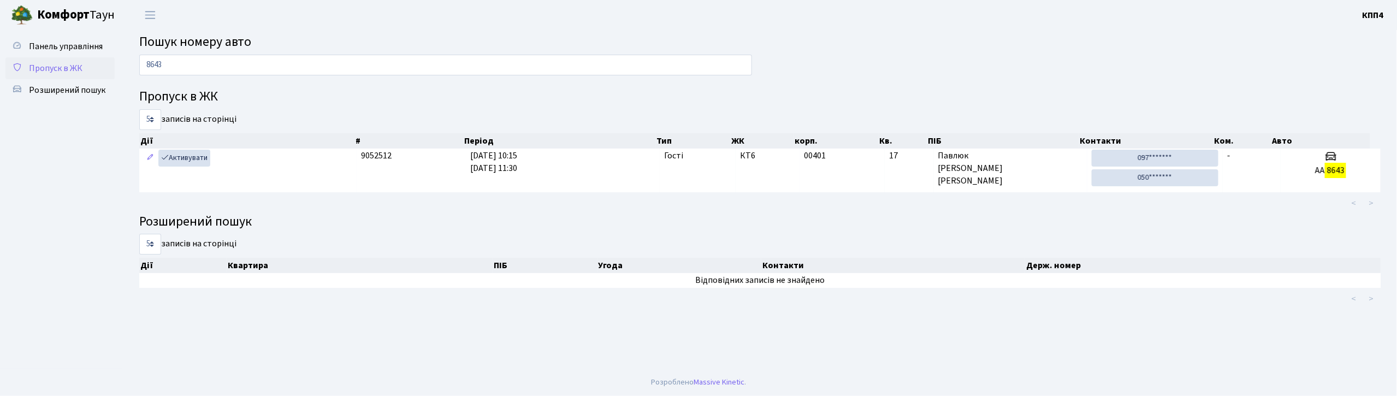
click at [57, 68] on span "Пропуск в ЖК" at bounding box center [56, 68] width 54 height 12
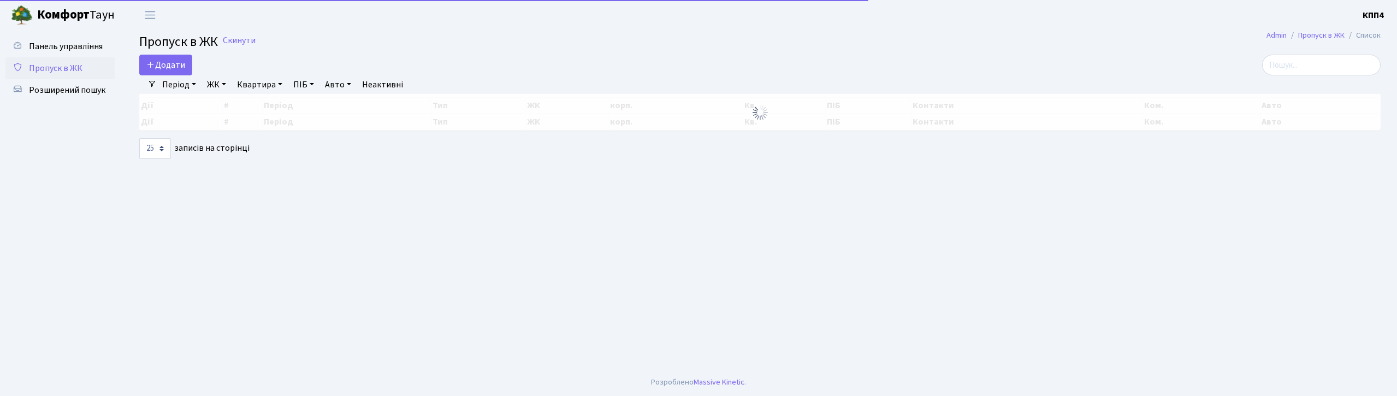
select select "25"
click at [1300, 63] on input "search" at bounding box center [1321, 65] width 118 height 21
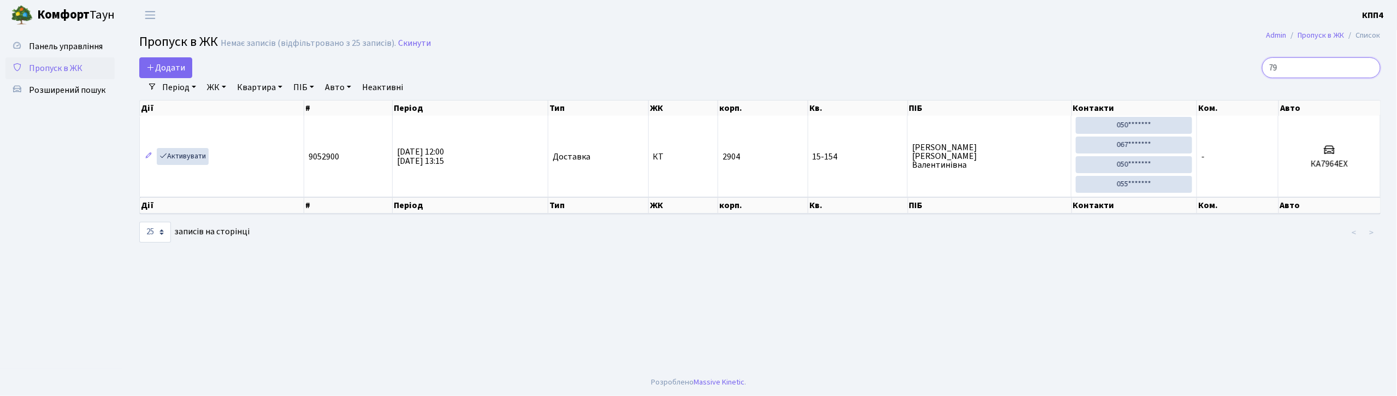
type input "7"
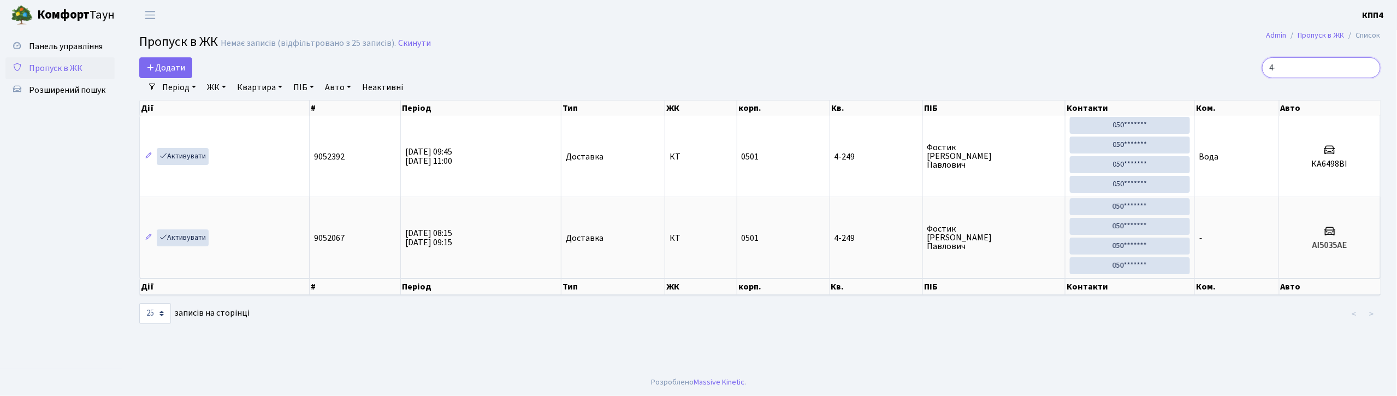
type input "4"
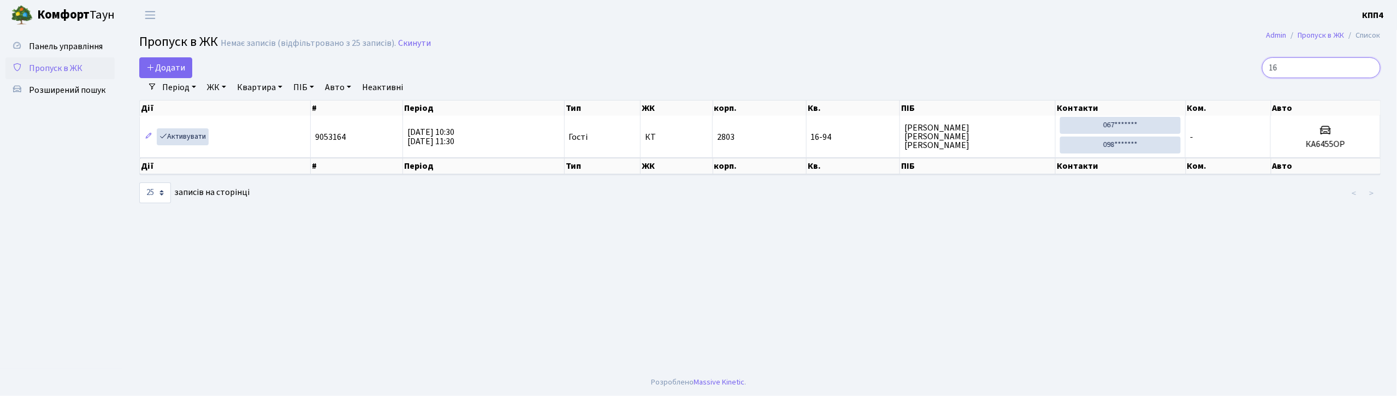
type input "1"
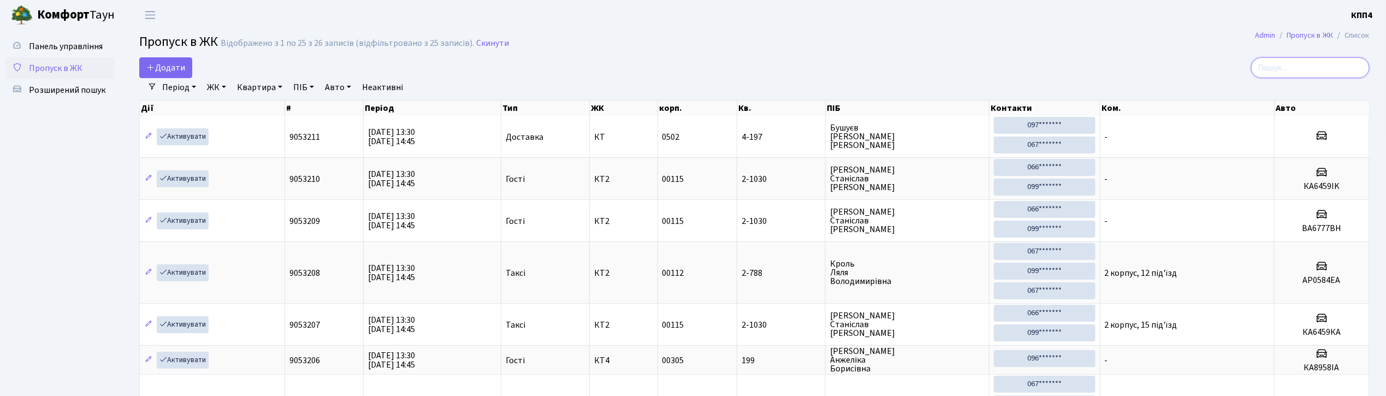
click at [1292, 62] on input "search" at bounding box center [1310, 67] width 118 height 21
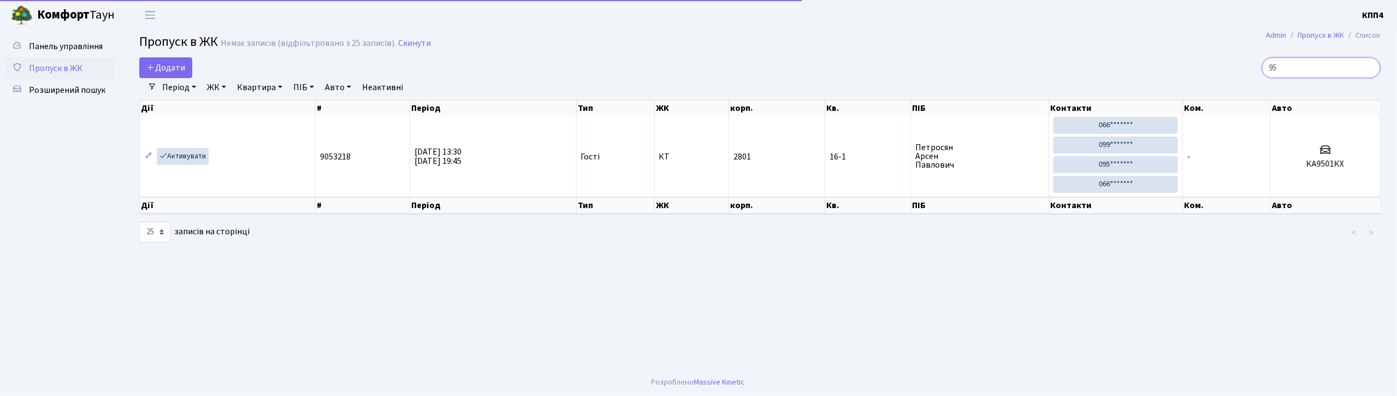
type input "9"
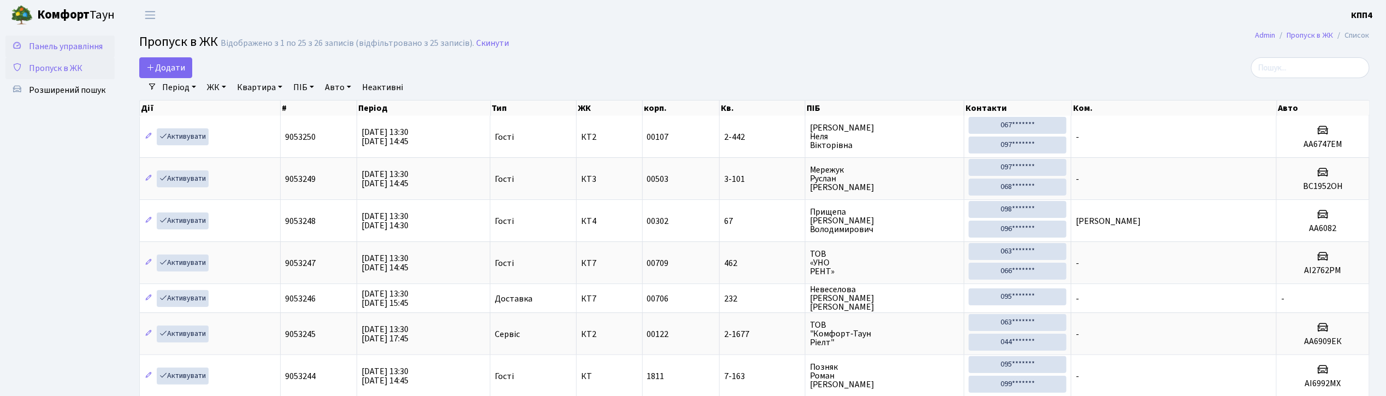
click at [93, 40] on span "Панель управління" at bounding box center [66, 46] width 74 height 12
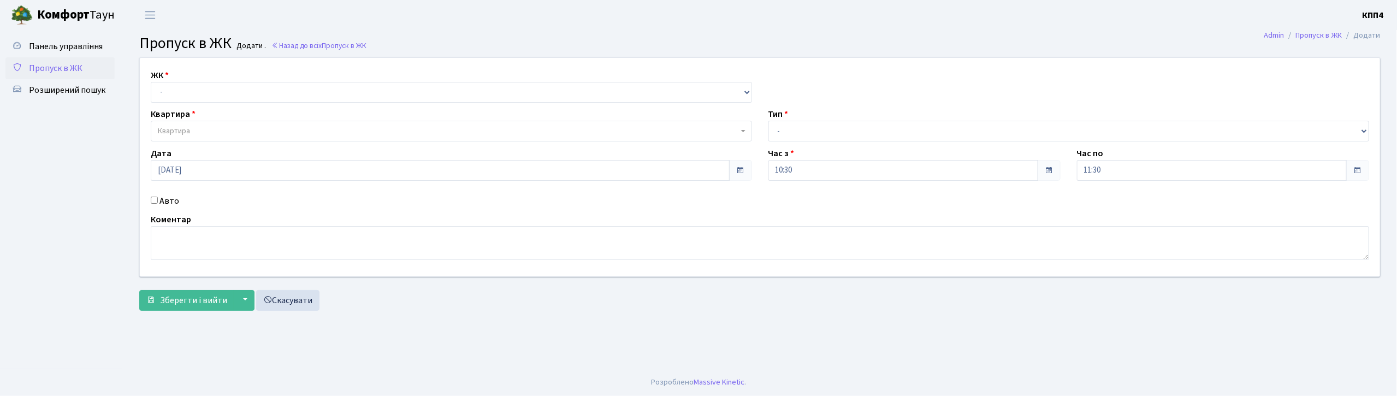
click at [156, 202] on input "Авто" at bounding box center [154, 200] width 7 height 7
checkbox input "true"
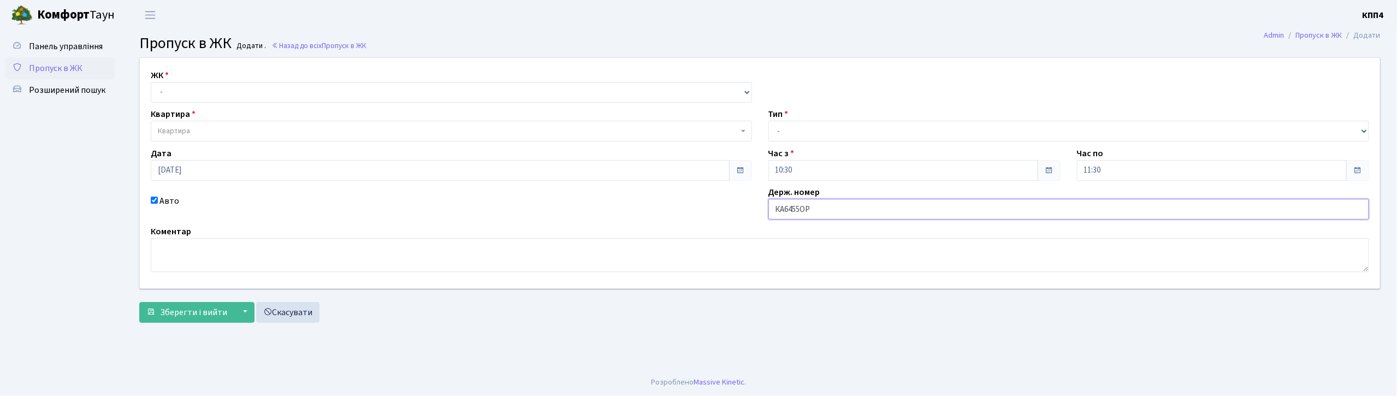
type input "КА6455ОР"
click at [233, 92] on select "- КТ, вул. Регенераторна, 4 КТ2, просп. [STREET_ADDRESS] [STREET_ADDRESS] [PERS…" at bounding box center [451, 92] width 601 height 21
select select "271"
click at [151, 82] on select "- КТ, вул. Регенераторна, 4 КТ2, просп. [STREET_ADDRESS] [STREET_ADDRESS] [PERS…" at bounding box center [451, 92] width 601 height 21
select select
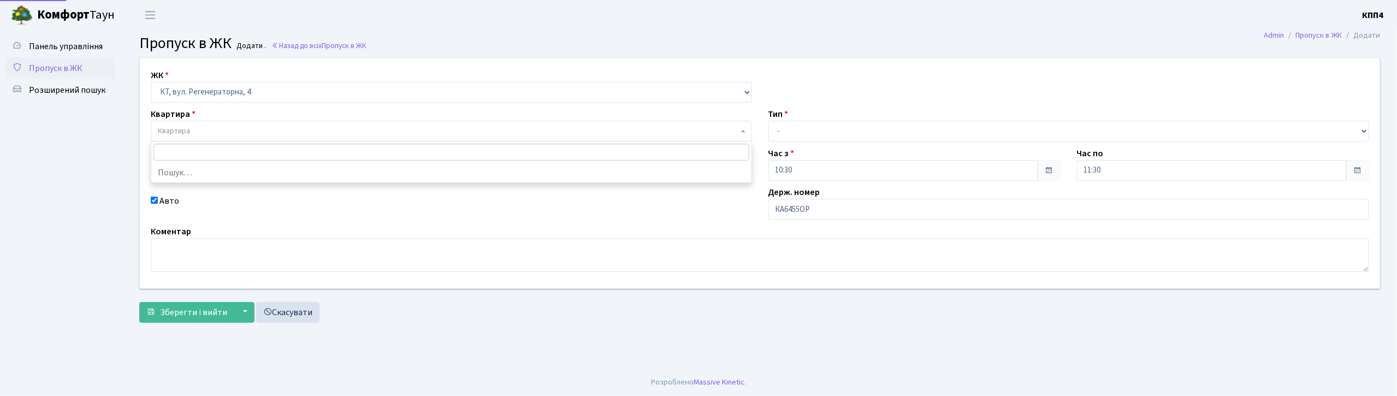
click at [245, 127] on span "Квартира" at bounding box center [448, 131] width 580 height 11
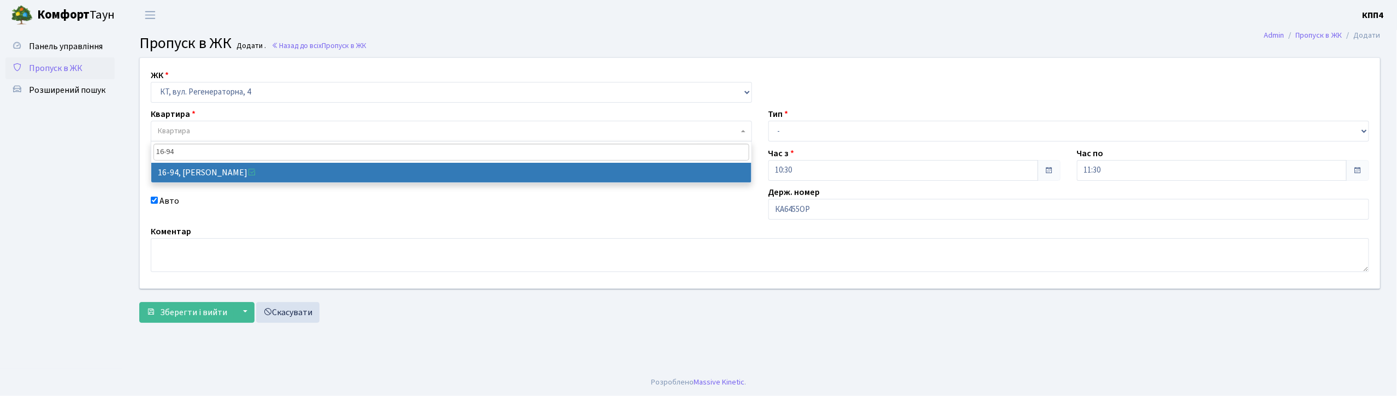
type input "16-94"
select select "8655"
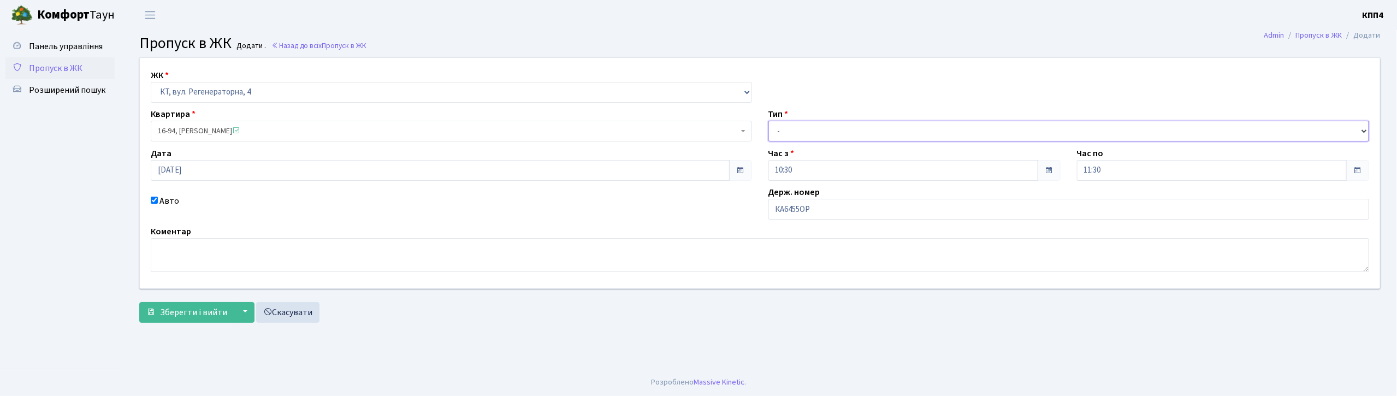
click at [795, 132] on select "- Доставка Таксі Гості Сервіс" at bounding box center [1068, 131] width 601 height 21
select select "3"
click at [768, 121] on select "- Доставка Таксі Гості Сервіс" at bounding box center [1068, 131] width 601 height 21
click at [201, 307] on span "Зберегти і вийти" at bounding box center [193, 312] width 67 height 12
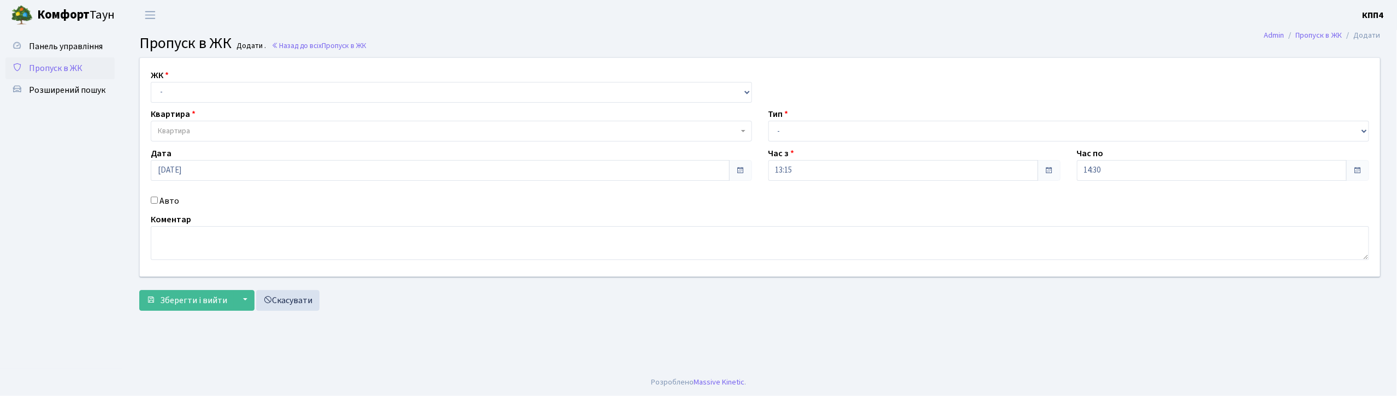
click at [155, 201] on input "Авто" at bounding box center [154, 200] width 7 height 7
checkbox input "true"
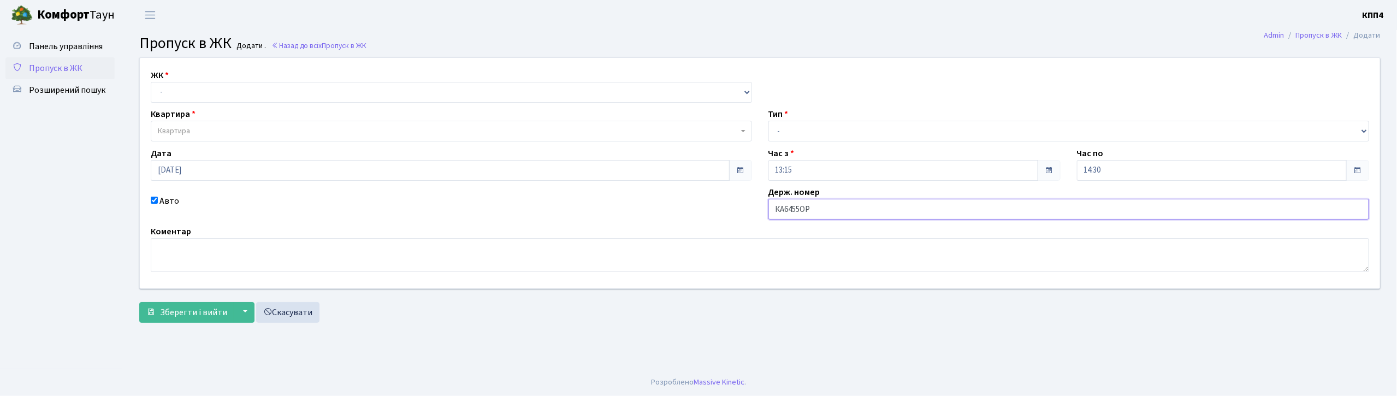
type input "КА6455ОР"
click at [784, 134] on select "- Доставка Таксі Гості Сервіс" at bounding box center [1068, 131] width 601 height 21
select select "3"
click at [768, 121] on select "- Доставка Таксі Гості Сервіс" at bounding box center [1068, 131] width 601 height 21
click at [235, 88] on select "- КТ, вул. Регенераторна, 4 КТ2, просп. [STREET_ADDRESS] [STREET_ADDRESS] [PERS…" at bounding box center [451, 92] width 601 height 21
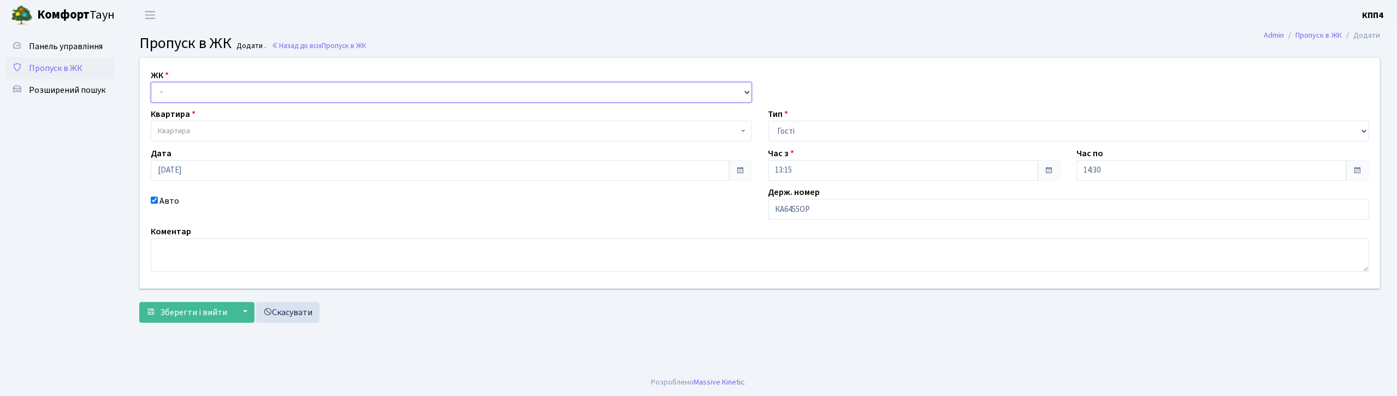
select select "271"
click at [151, 82] on select "- КТ, вул. Регенераторна, 4 КТ2, просп. [STREET_ADDRESS] [STREET_ADDRESS] [PERS…" at bounding box center [451, 92] width 601 height 21
select select
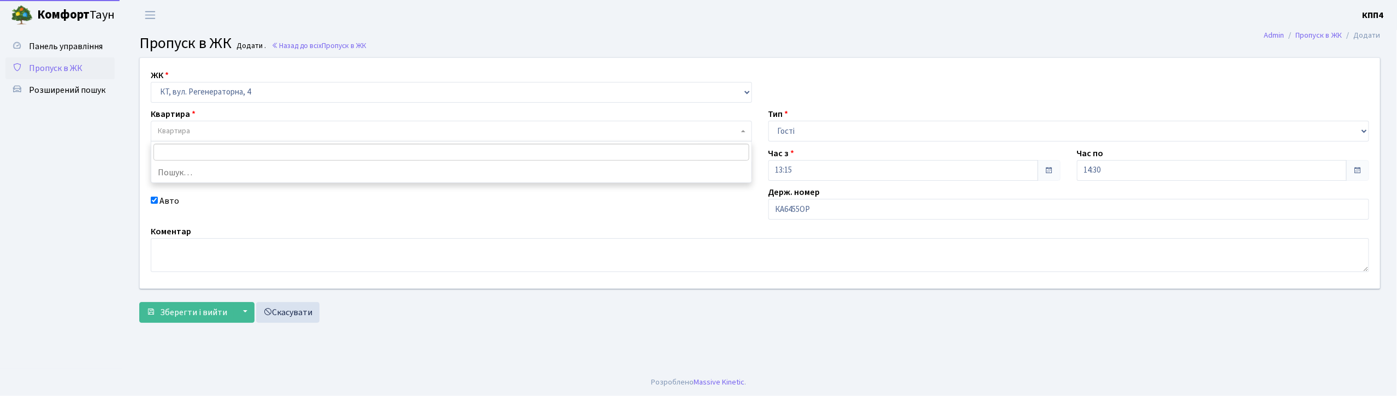
click at [227, 123] on span "Квартира" at bounding box center [451, 131] width 601 height 21
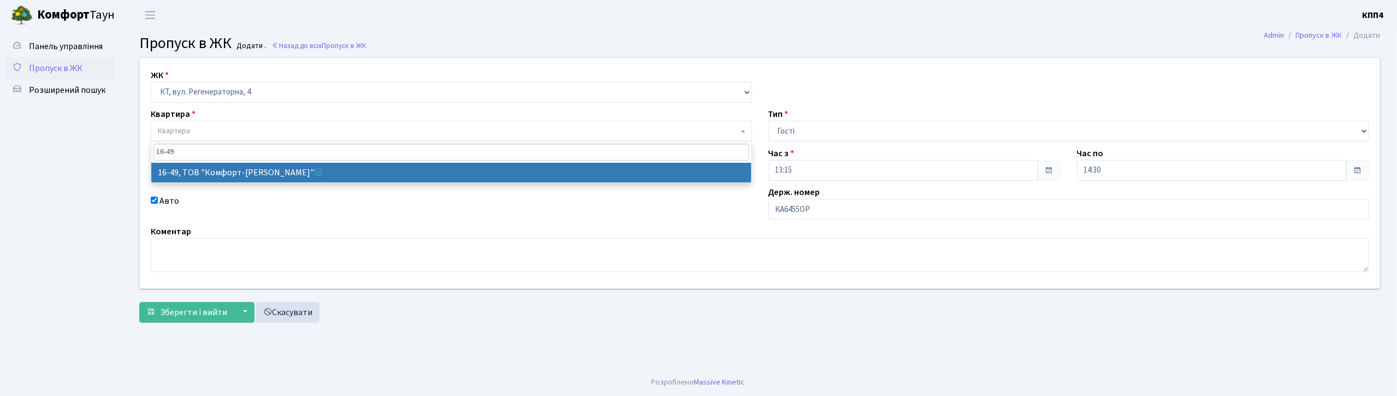
type input "16-49"
select select "8610"
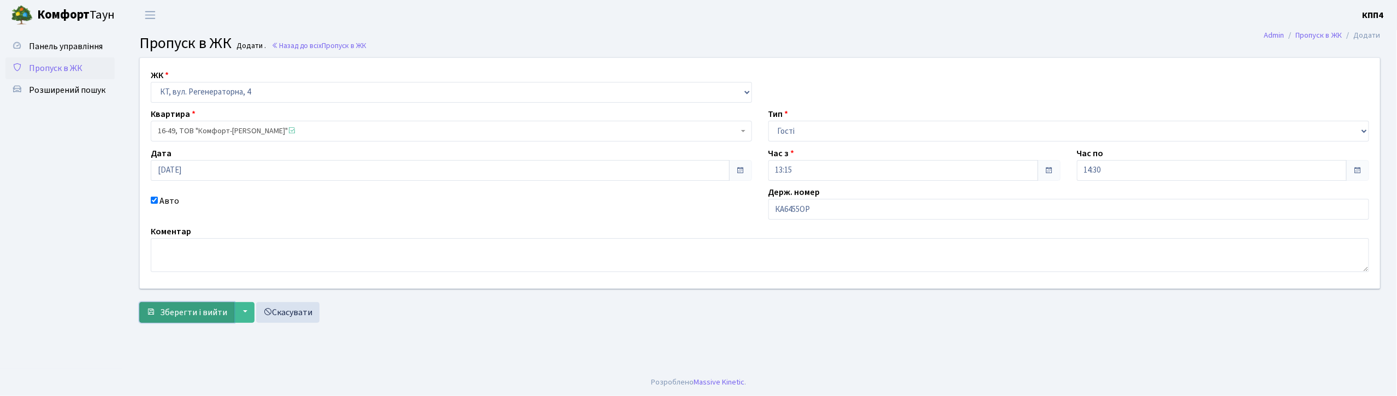
click at [188, 309] on span "Зберегти і вийти" at bounding box center [193, 312] width 67 height 12
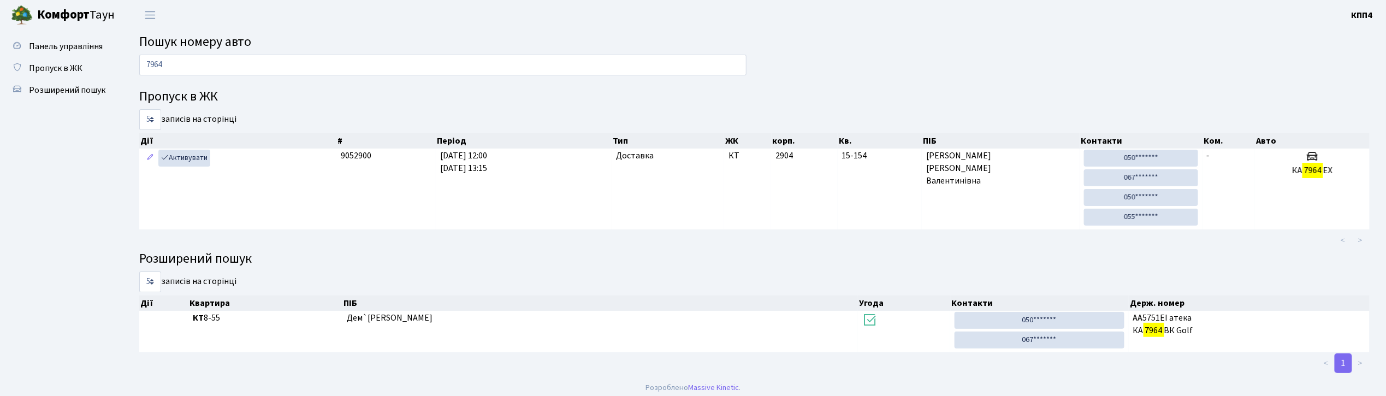
click at [282, 60] on input "7964" at bounding box center [442, 65] width 607 height 21
type input "7"
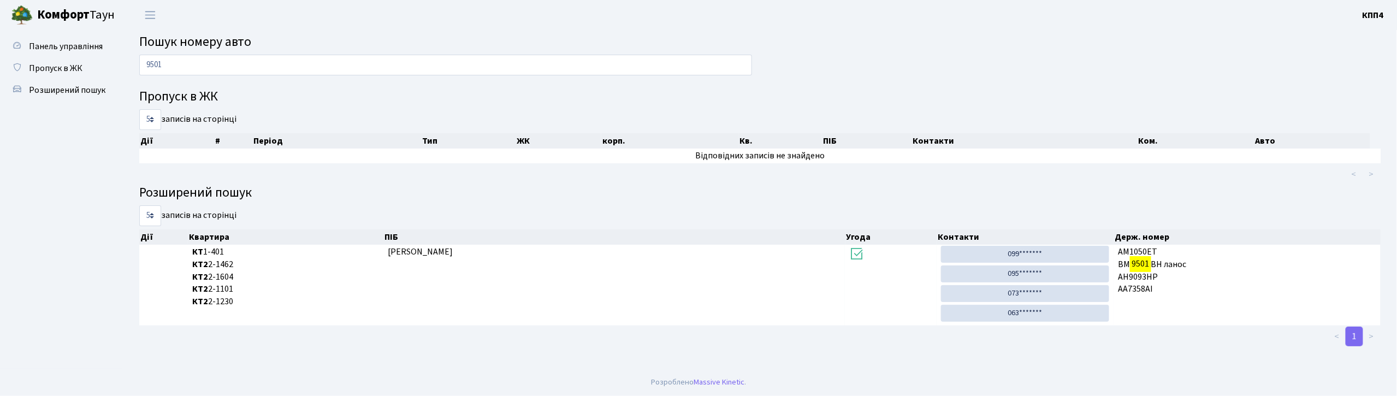
type input "9501"
click at [62, 60] on link "Пропуск в ЖК" at bounding box center [59, 68] width 109 height 22
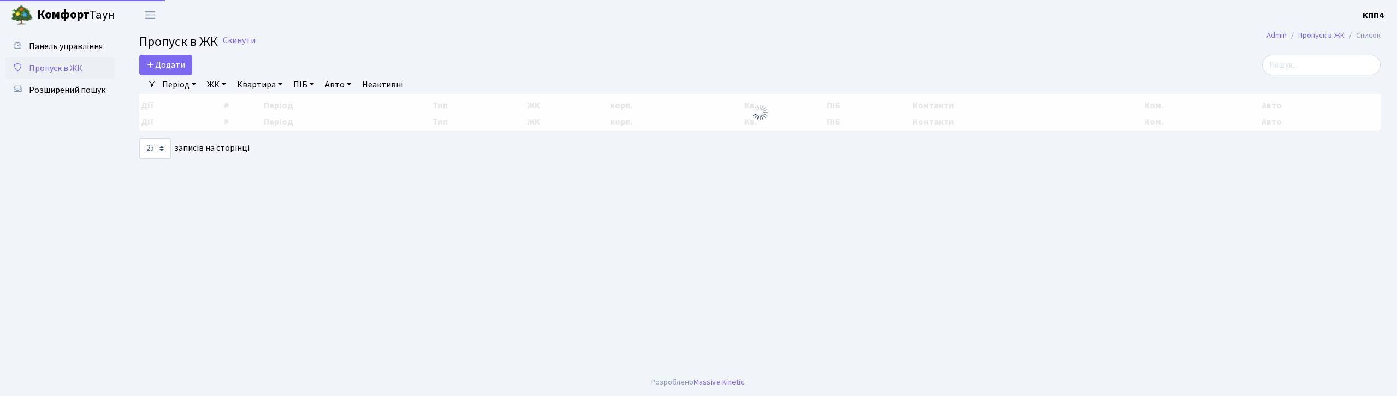
select select "25"
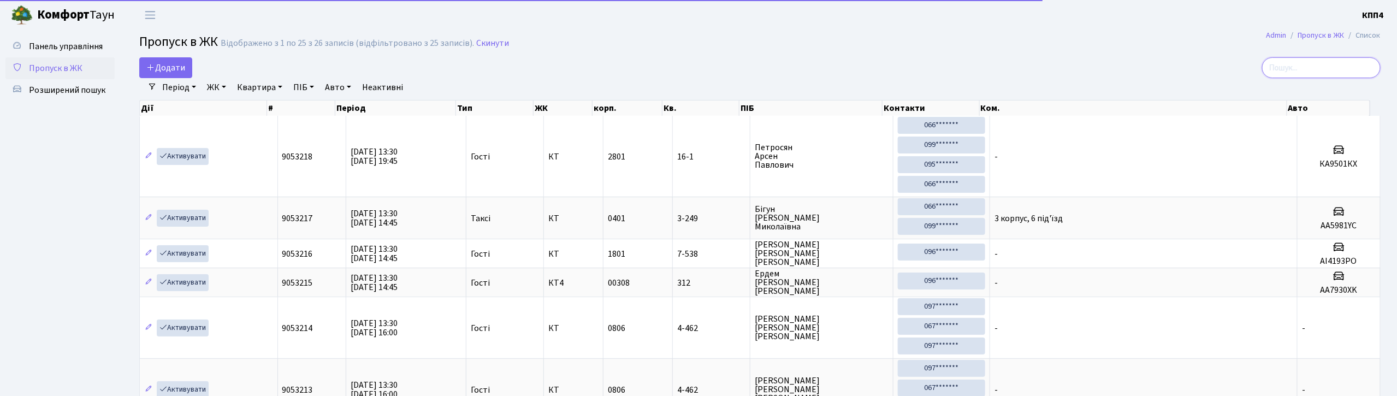
click at [1314, 60] on input "search" at bounding box center [1321, 67] width 118 height 21
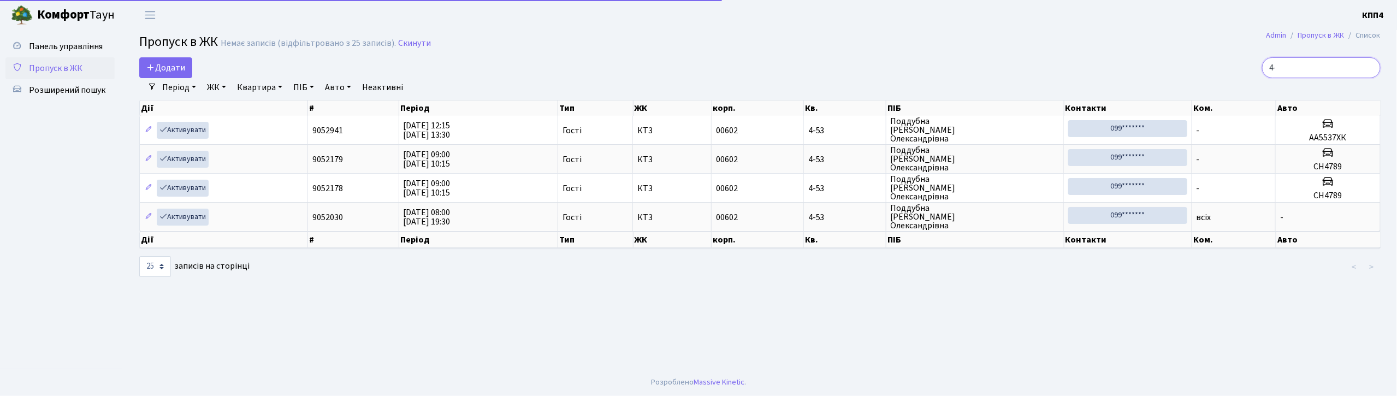
type input "4"
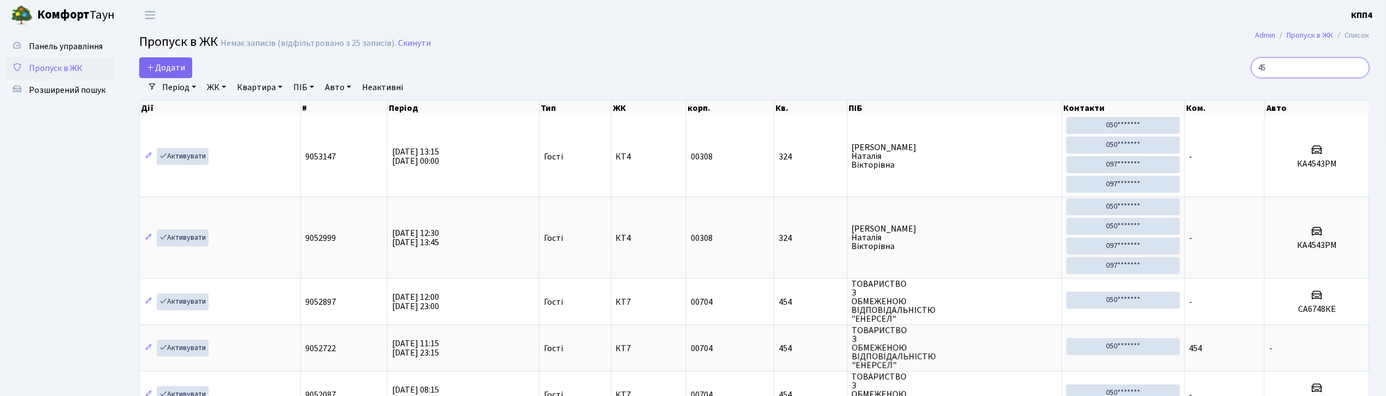
type input "4"
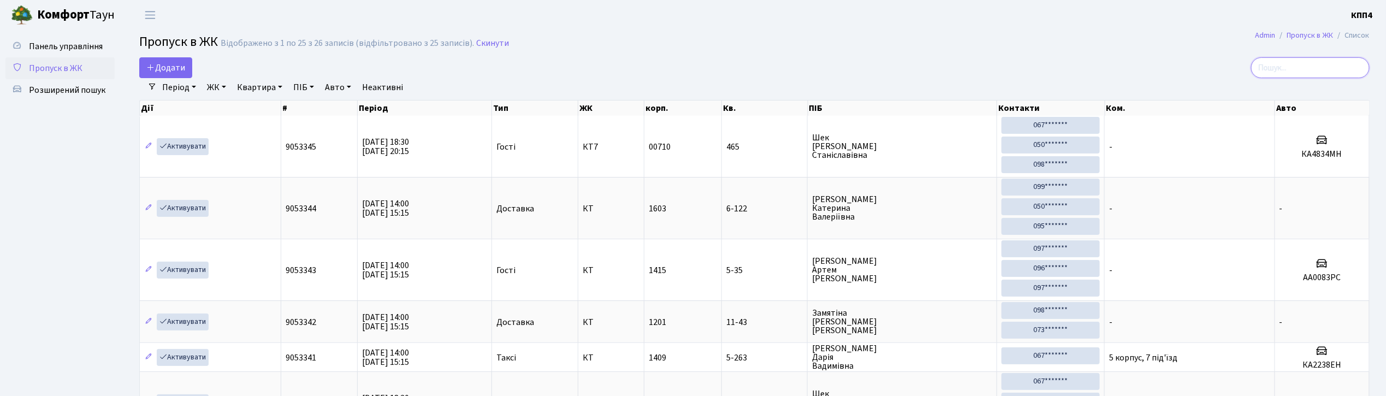
click at [1349, 66] on input "search" at bounding box center [1310, 67] width 118 height 21
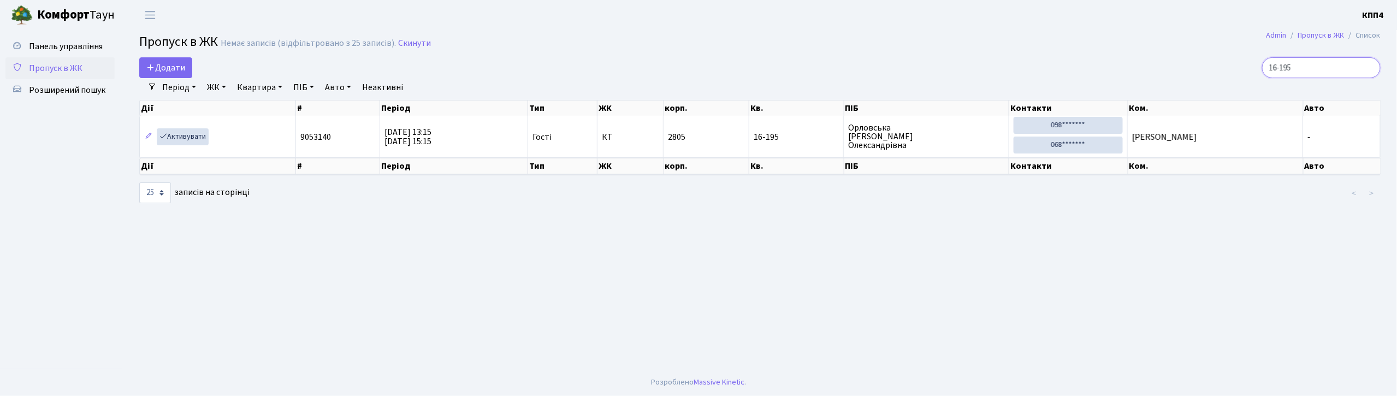
type input "16-195"
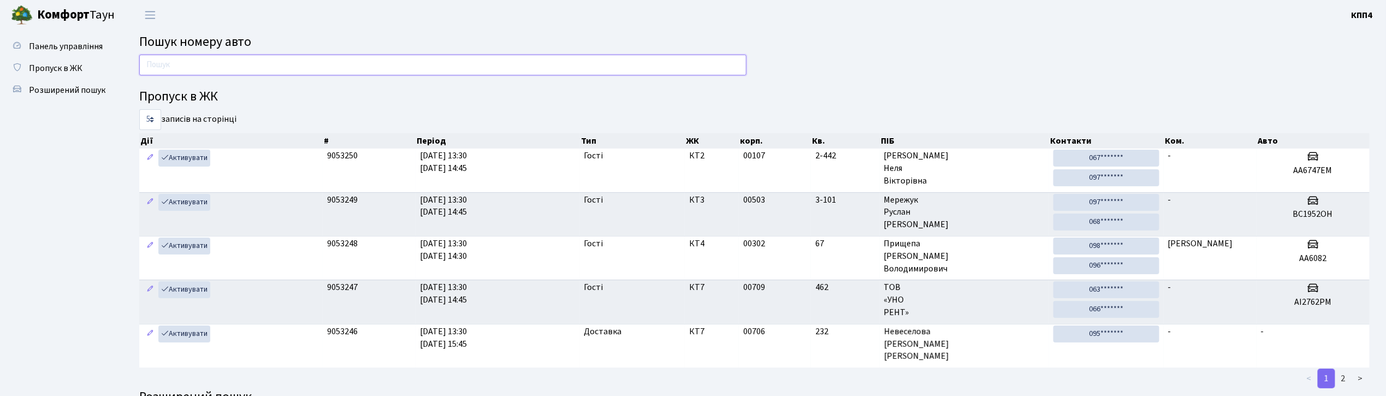
click at [332, 71] on input "text" at bounding box center [442, 65] width 607 height 21
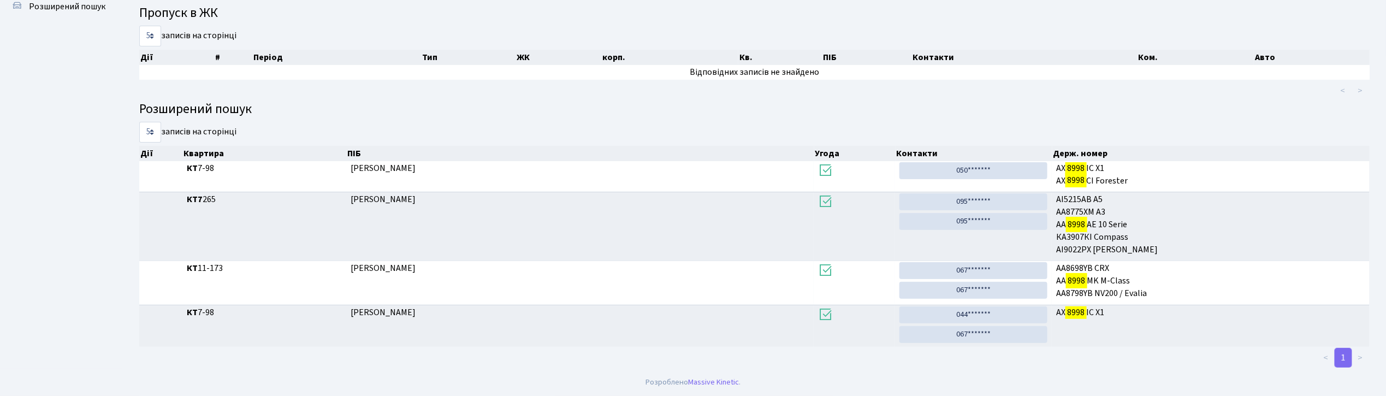
scroll to position [59, 0]
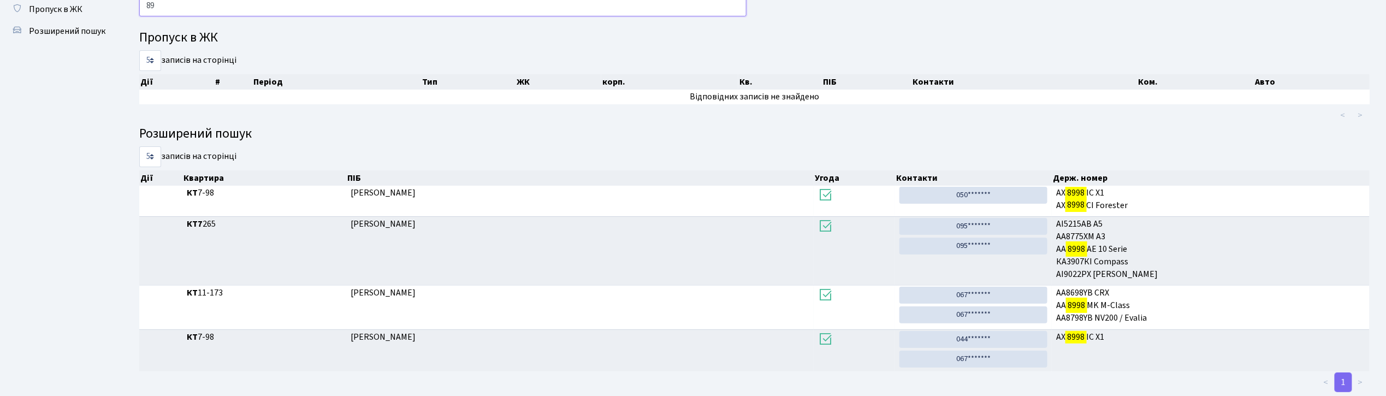
type input "8"
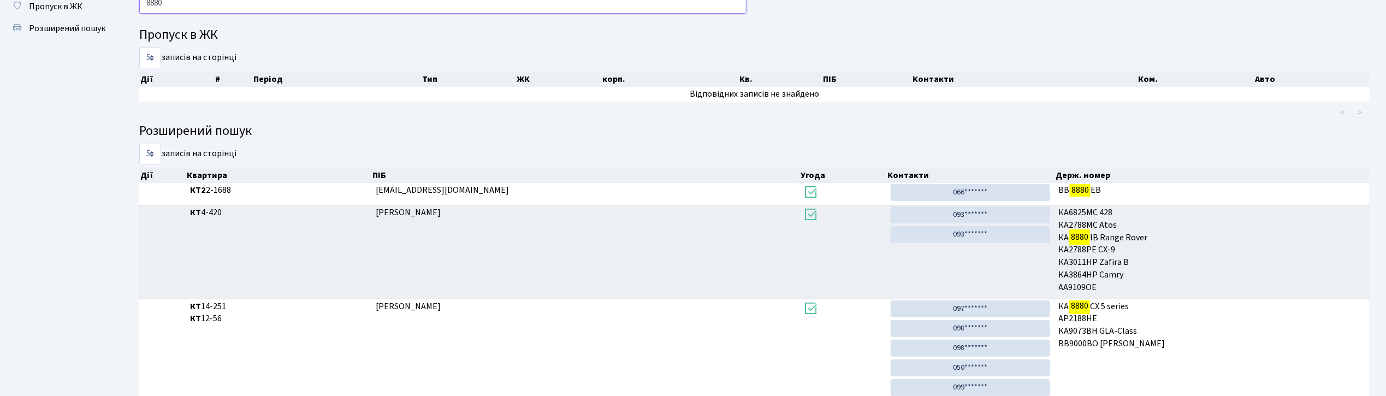
scroll to position [0, 0]
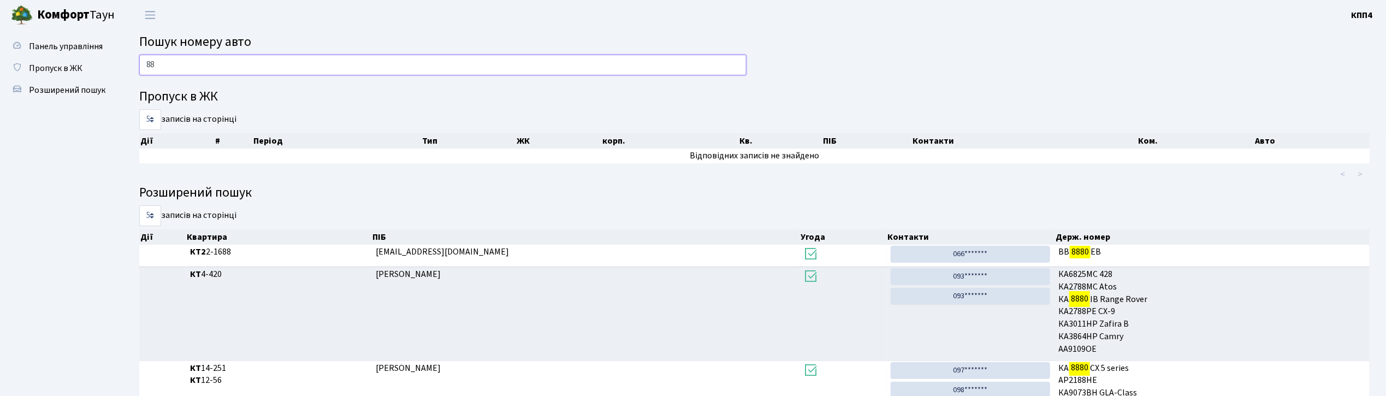
type input "8"
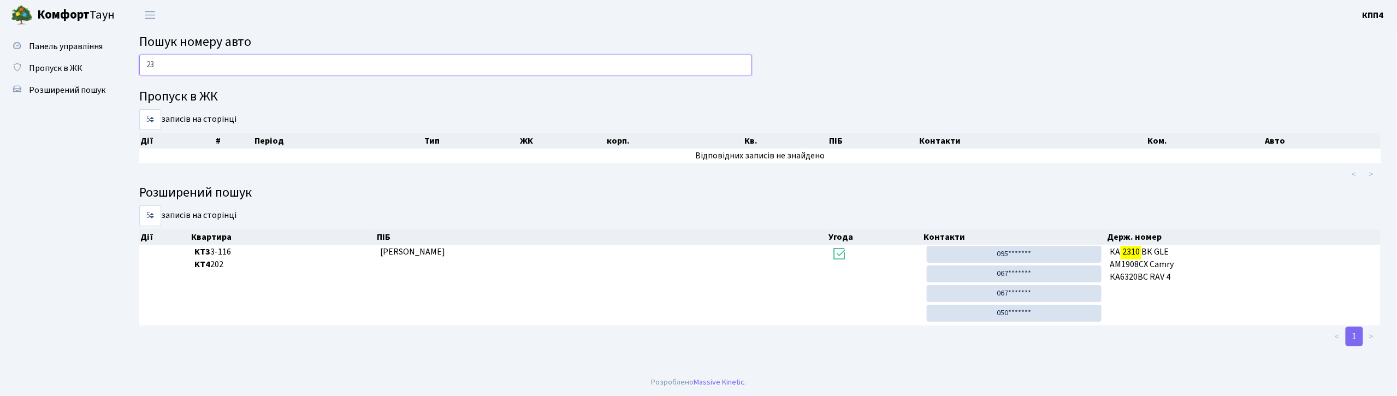
type input "2"
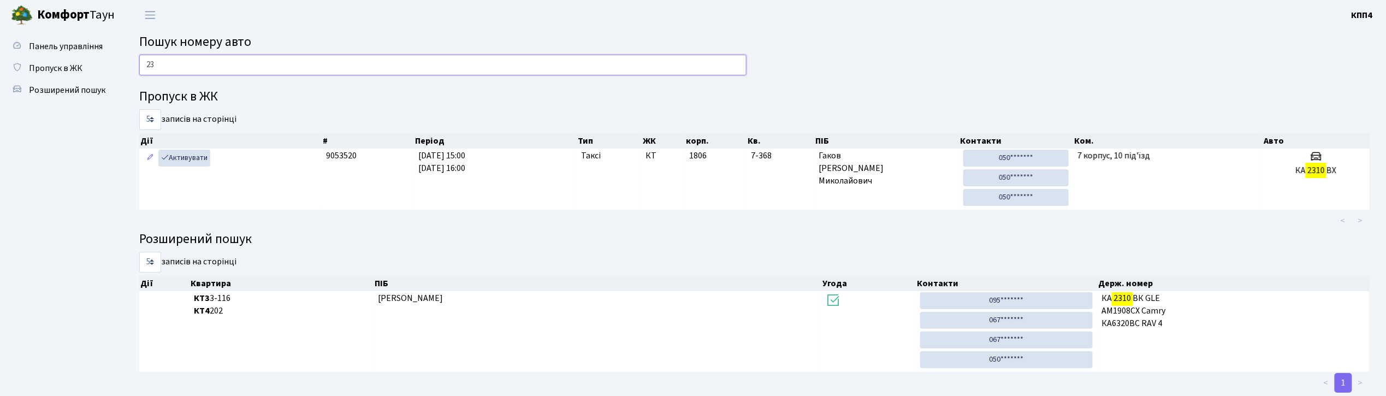
type input "2"
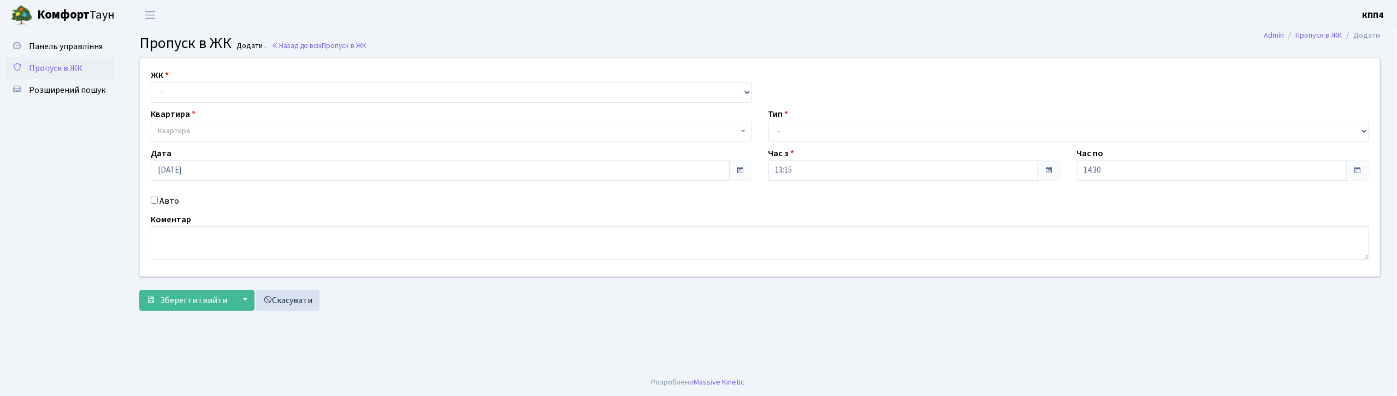
click at [152, 202] on input "Авто" at bounding box center [154, 200] width 7 height 7
checkbox input "true"
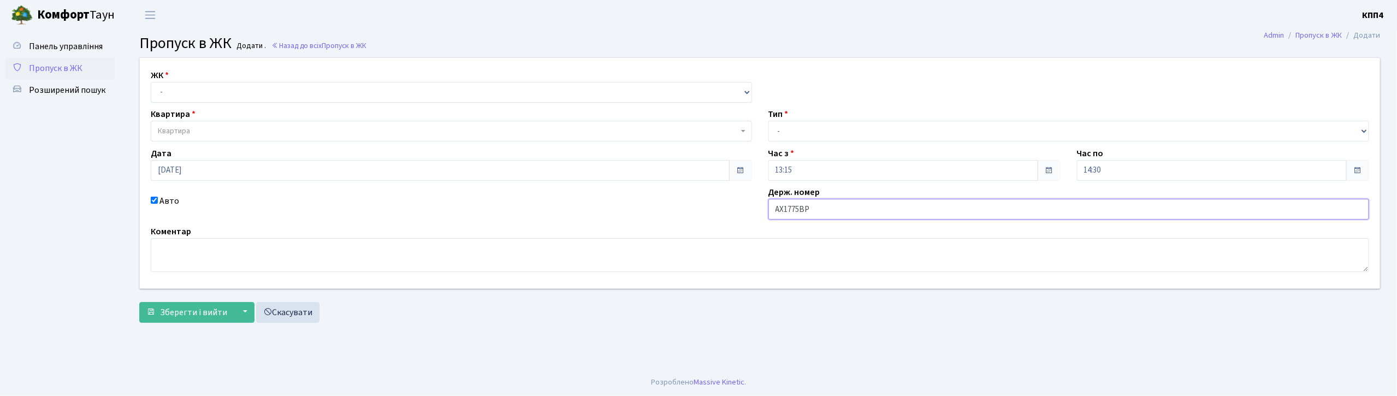
type input "АХ1775ВР"
click at [234, 100] on select "- КТ, вул. Регенераторна, 4 КТ2, просп. [STREET_ADDRESS] [STREET_ADDRESS] [PERS…" at bounding box center [451, 92] width 601 height 21
select select "271"
click at [151, 82] on select "- КТ, вул. Регенераторна, 4 КТ2, просп. [STREET_ADDRESS] [STREET_ADDRESS] [PERS…" at bounding box center [451, 92] width 601 height 21
select select
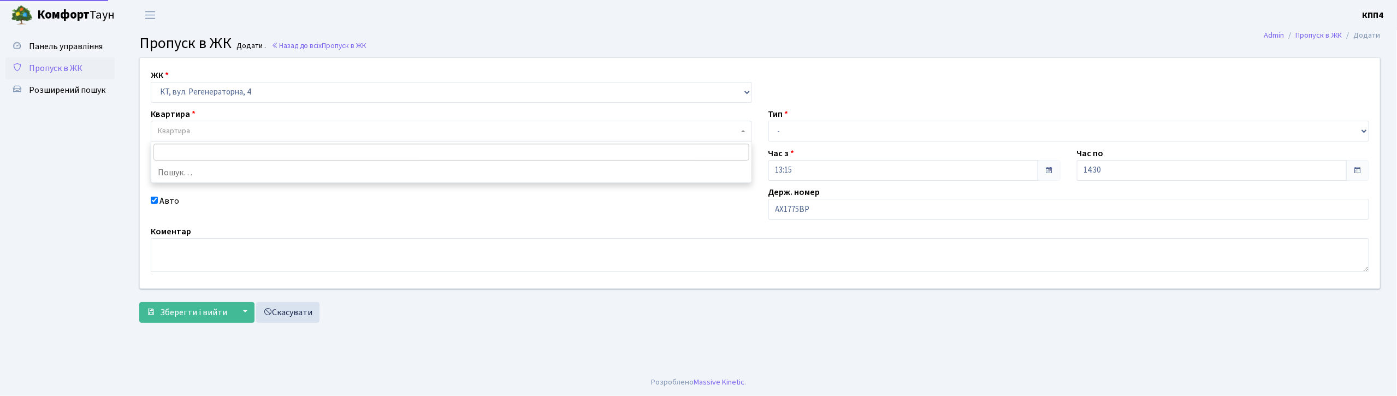
click at [234, 129] on span "Квартира" at bounding box center [448, 131] width 580 height 11
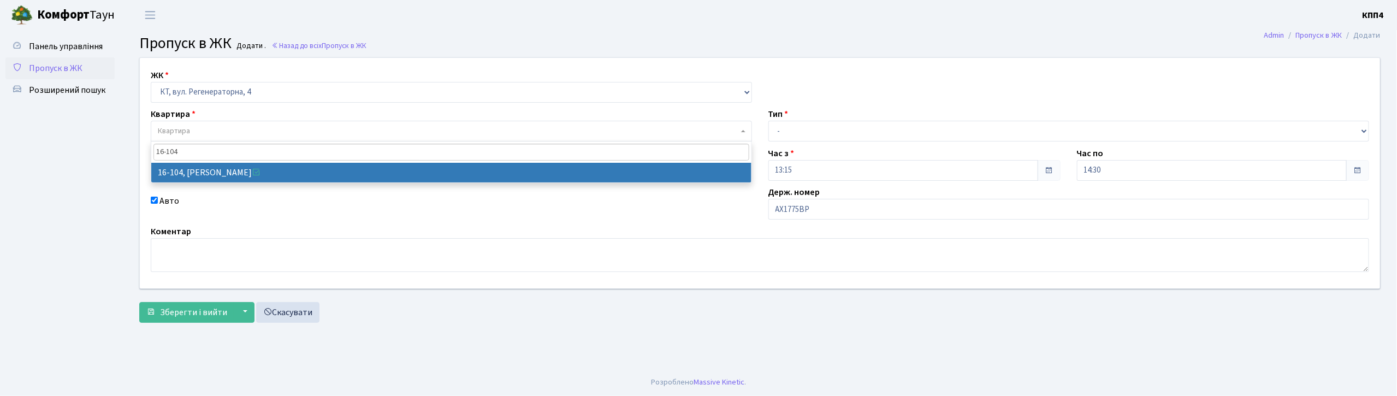
type input "16-104"
select select "8665"
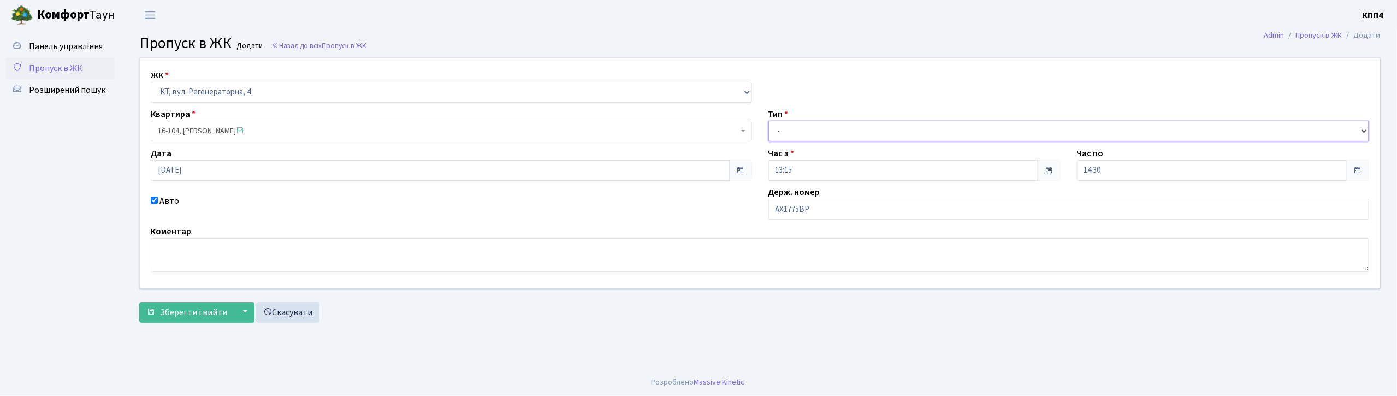
click at [830, 129] on select "- Доставка Таксі Гості Сервіс" at bounding box center [1068, 131] width 601 height 21
select select "3"
click at [768, 121] on select "- Доставка Таксі Гості Сервіс" at bounding box center [1068, 131] width 601 height 21
click at [191, 315] on span "Зберегти і вийти" at bounding box center [193, 312] width 67 height 12
